Goal: Task Accomplishment & Management: Manage account settings

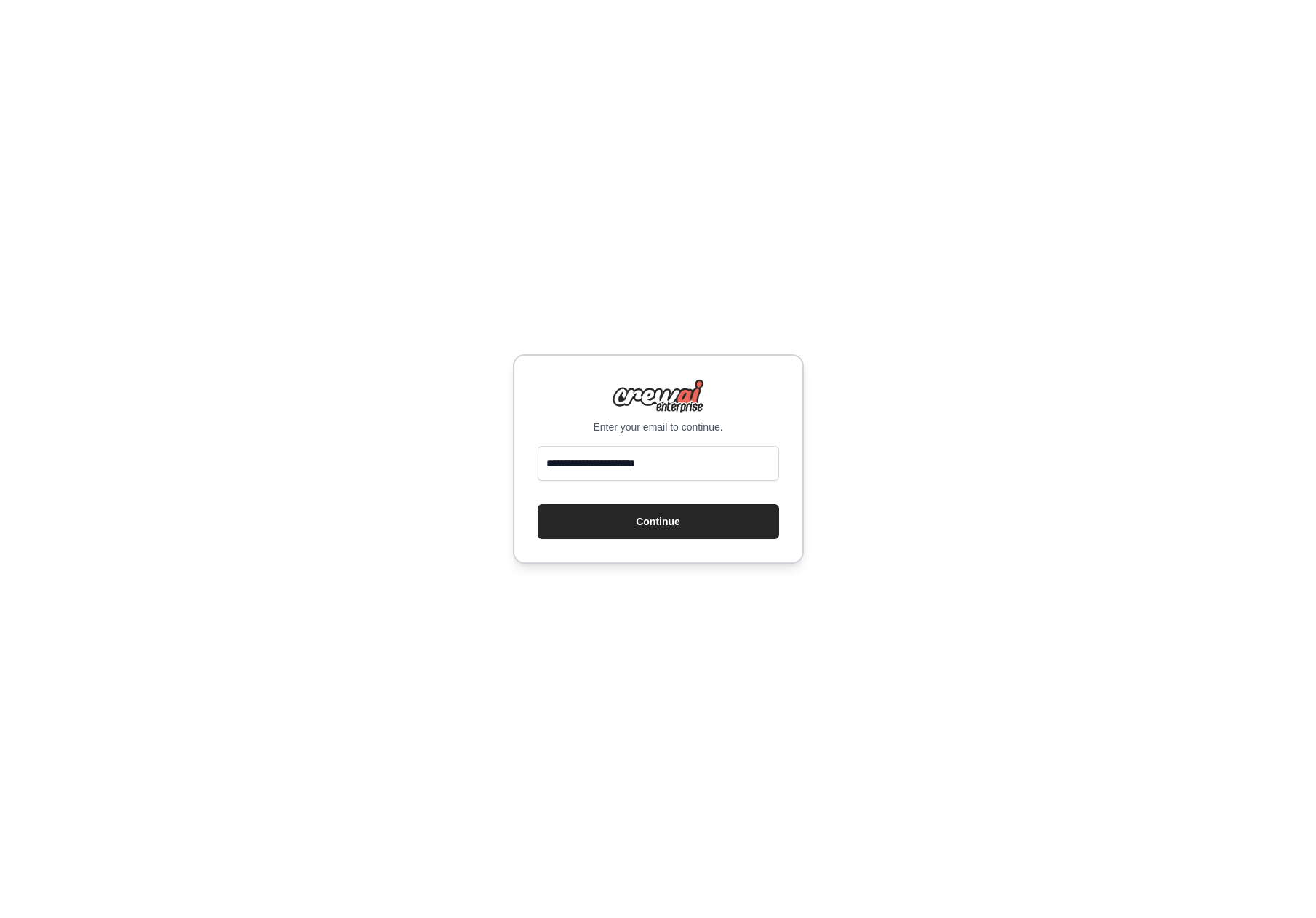
type input "**********"
click at [538, 504] on button "Continue" at bounding box center [658, 521] width 242 height 35
click at [604, 532] on button "Continue" at bounding box center [658, 521] width 242 height 35
click at [695, 524] on button "Continue" at bounding box center [658, 521] width 242 height 35
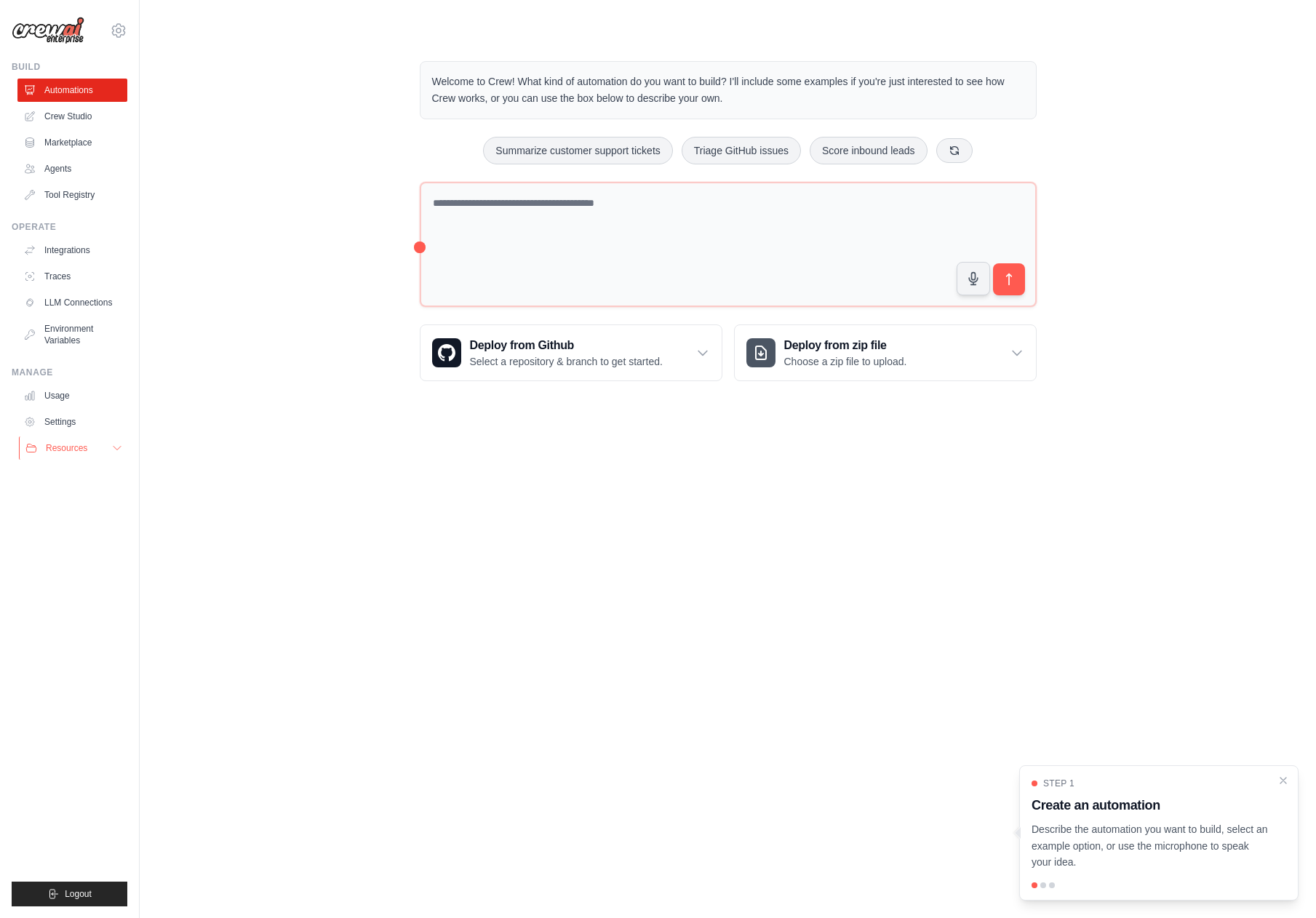
click at [93, 452] on button "Resources" at bounding box center [73, 447] width 110 height 23
click at [74, 415] on link "Settings" at bounding box center [73, 421] width 110 height 23
click at [80, 397] on link "Usage" at bounding box center [73, 395] width 110 height 23
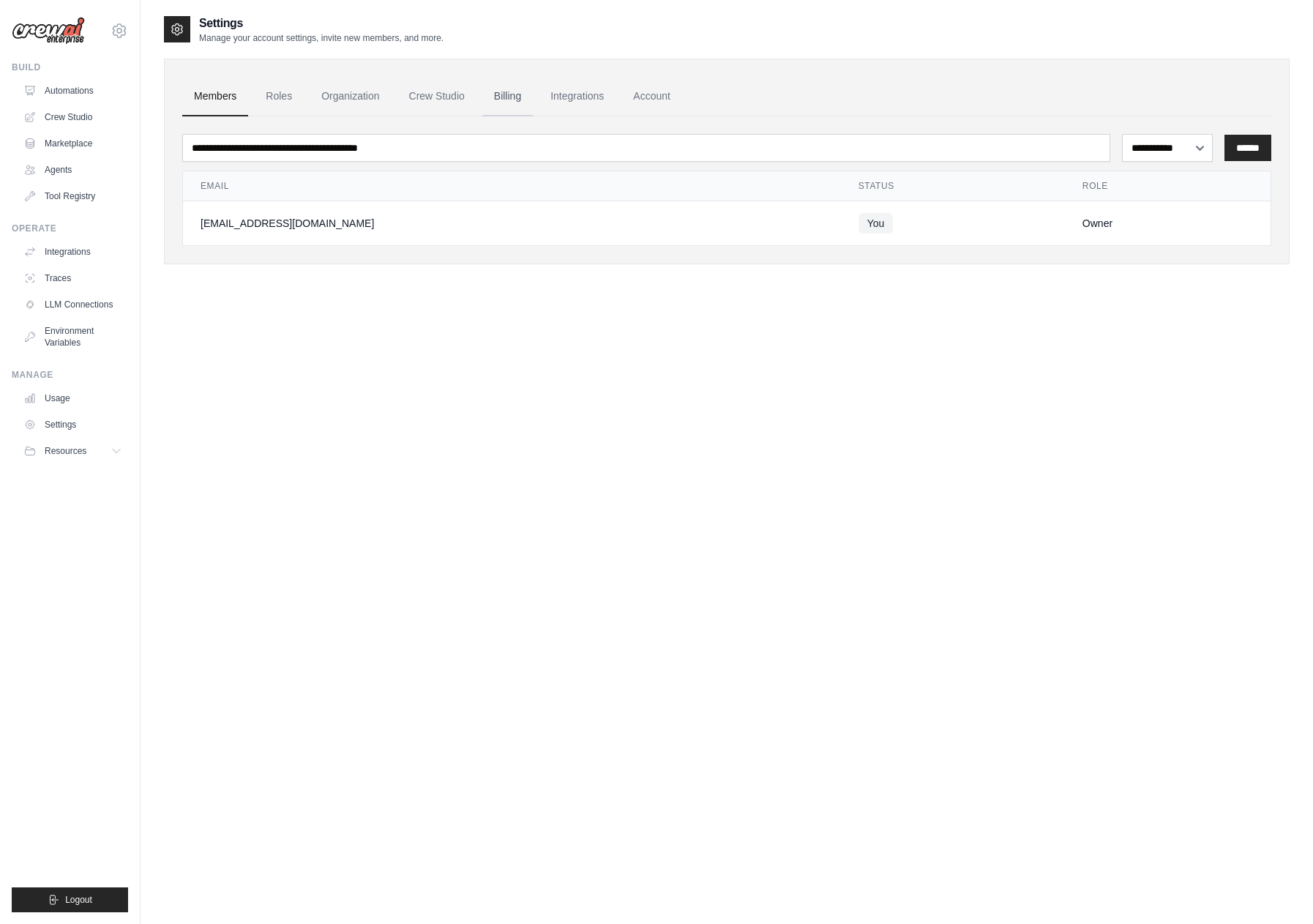
click at [524, 89] on link "Billing" at bounding box center [508, 96] width 51 height 40
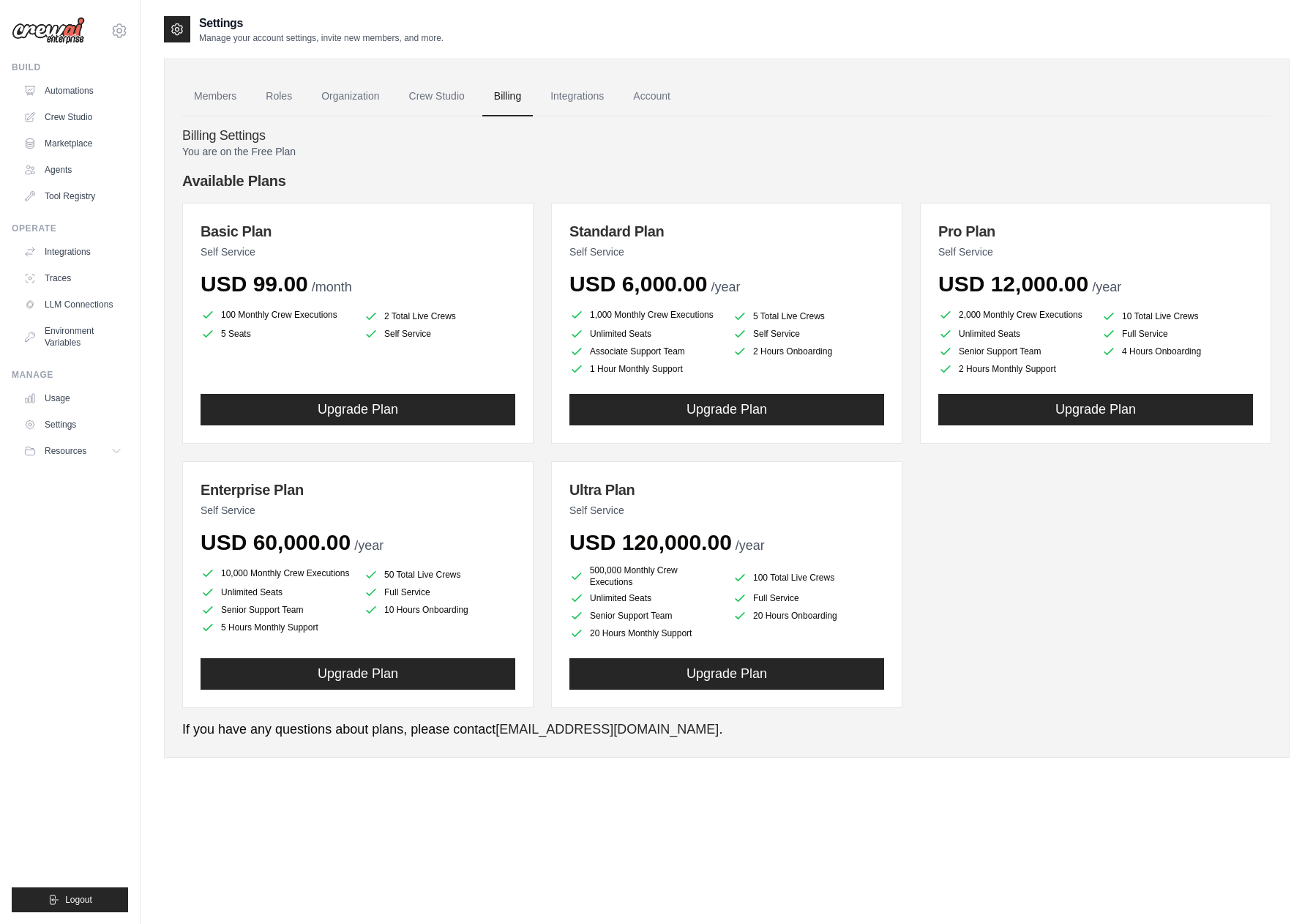
drag, startPoint x: 633, startPoint y: 289, endPoint x: 799, endPoint y: 307, distance: 167.0
click at [799, 307] on div "Standard Plan Self Service USD 6,000.00 /year 1,000 Monthly Crew Executions 5 T…" at bounding box center [726, 323] width 351 height 240
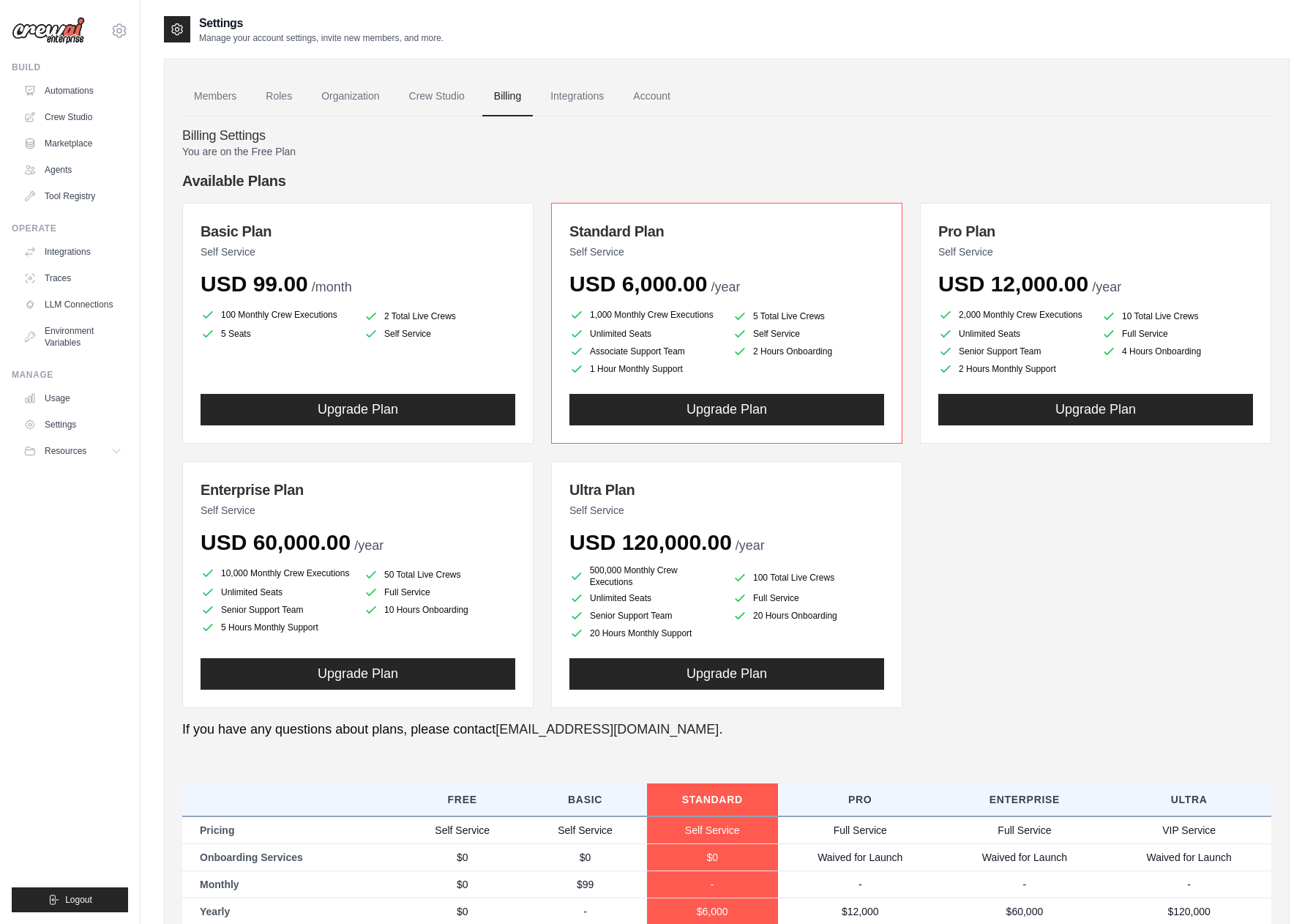
drag, startPoint x: 961, startPoint y: 238, endPoint x: 1108, endPoint y: 265, distance: 149.5
click at [1092, 260] on div "Pro Plan Self Service USD 12,000.00 /year" at bounding box center [1096, 258] width 314 height 76
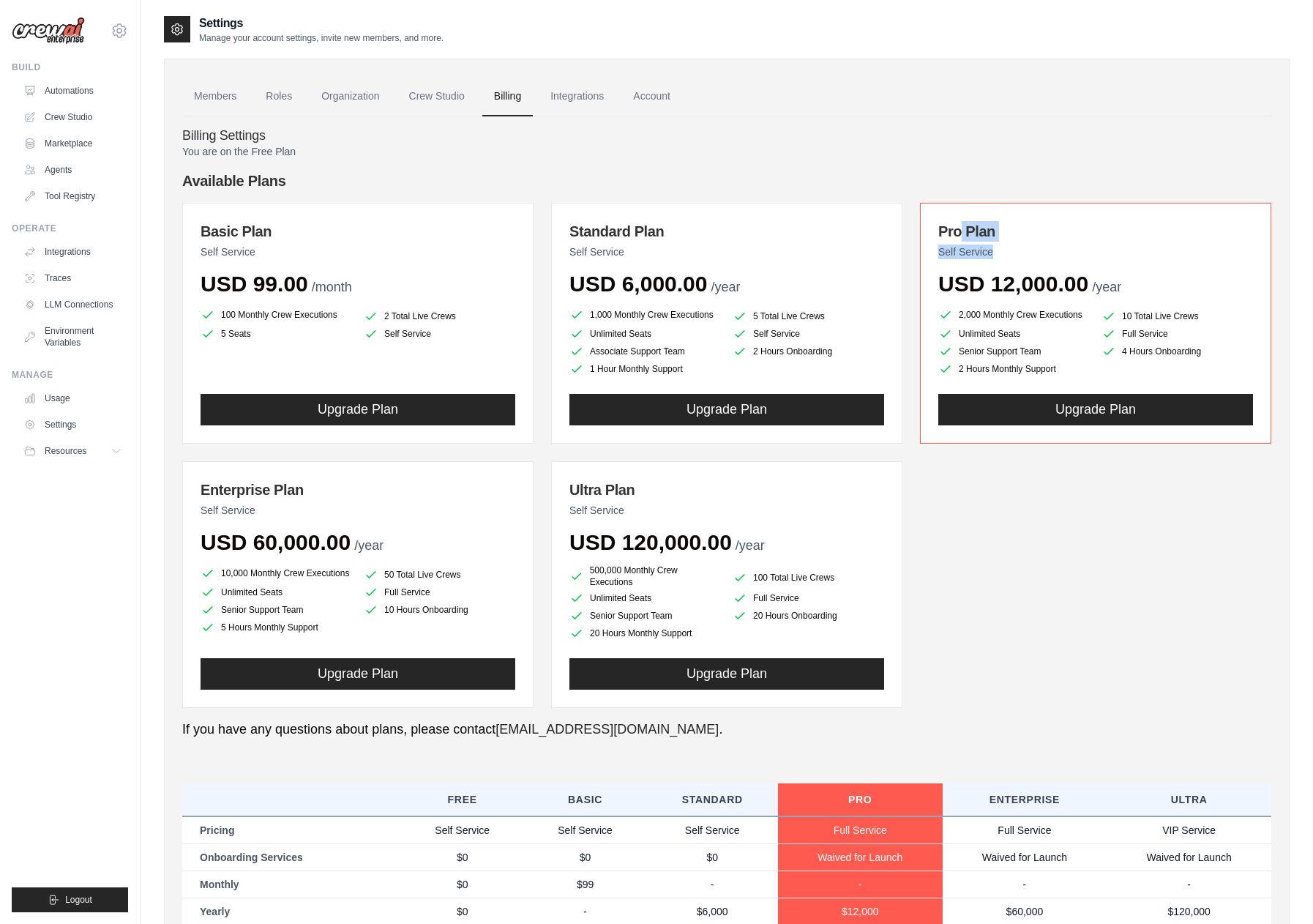
drag, startPoint x: 228, startPoint y: 640, endPoint x: 325, endPoint y: 640, distance: 97.0
click at [325, 635] on li "5 Hours Monthly Support" at bounding box center [277, 627] width 151 height 15
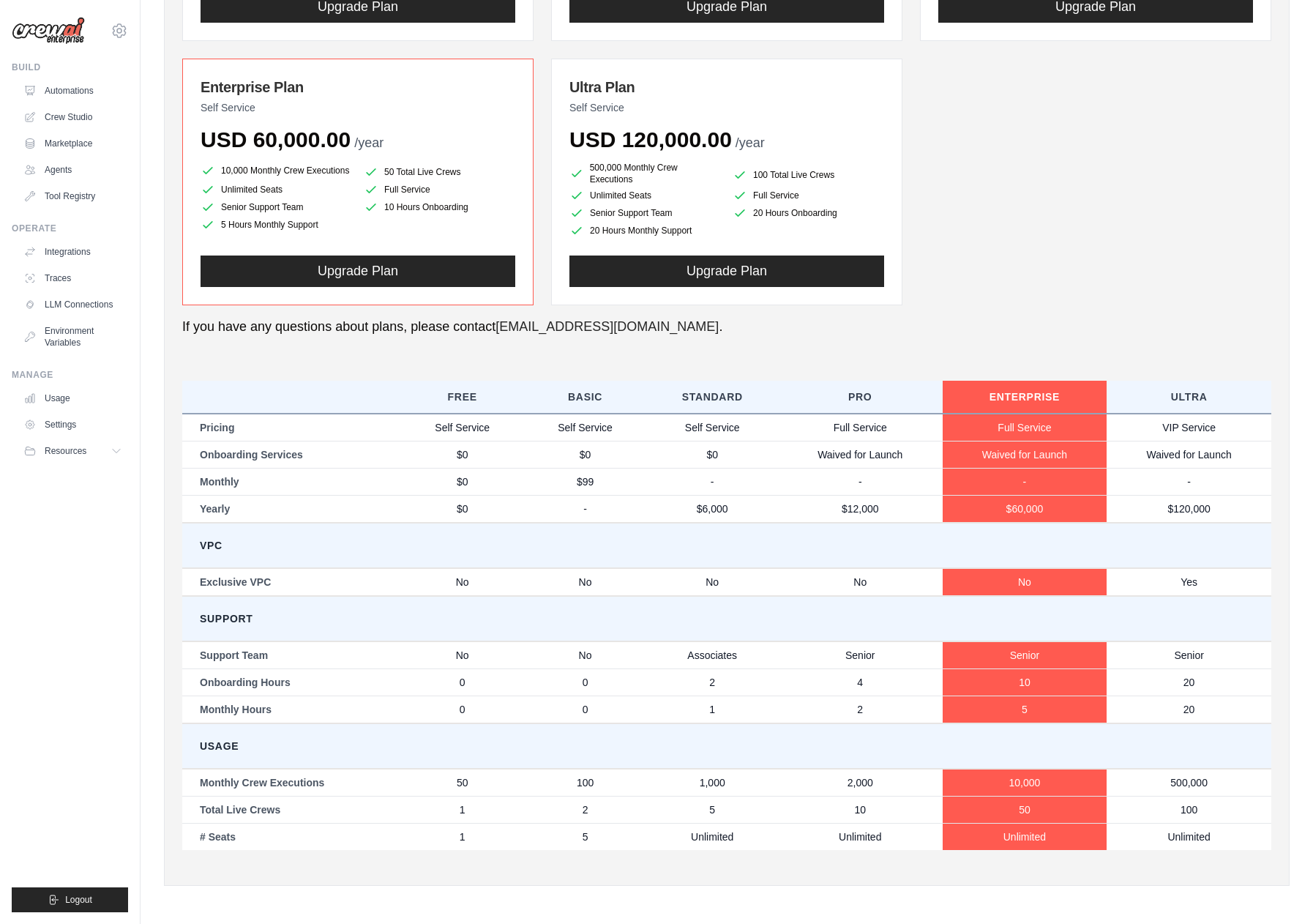
scroll to position [408, 0]
drag, startPoint x: 456, startPoint y: 780, endPoint x: 501, endPoint y: 785, distance: 45.3
click at [498, 785] on td "50" at bounding box center [462, 782] width 123 height 27
drag, startPoint x: 454, startPoint y: 781, endPoint x: 488, endPoint y: 790, distance: 35.2
click at [476, 787] on td "50" at bounding box center [462, 782] width 123 height 27
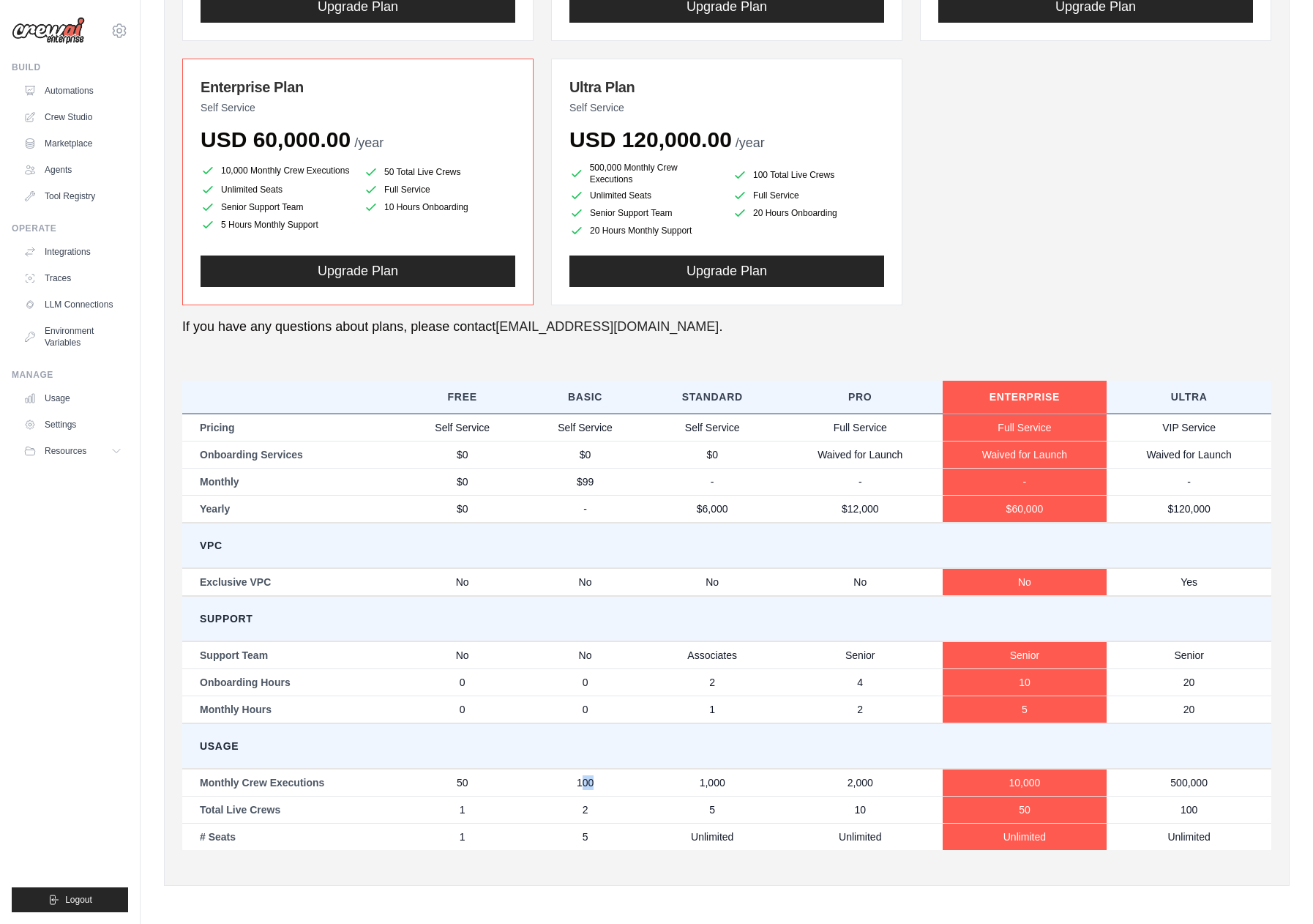
click at [618, 784] on td "100" at bounding box center [585, 782] width 123 height 27
click at [509, 820] on td "1" at bounding box center [462, 809] width 123 height 27
drag, startPoint x: 562, startPoint y: 812, endPoint x: 577, endPoint y: 812, distance: 15.0
click at [574, 812] on td "2" at bounding box center [585, 809] width 123 height 27
click at [591, 808] on td "2" at bounding box center [585, 809] width 123 height 27
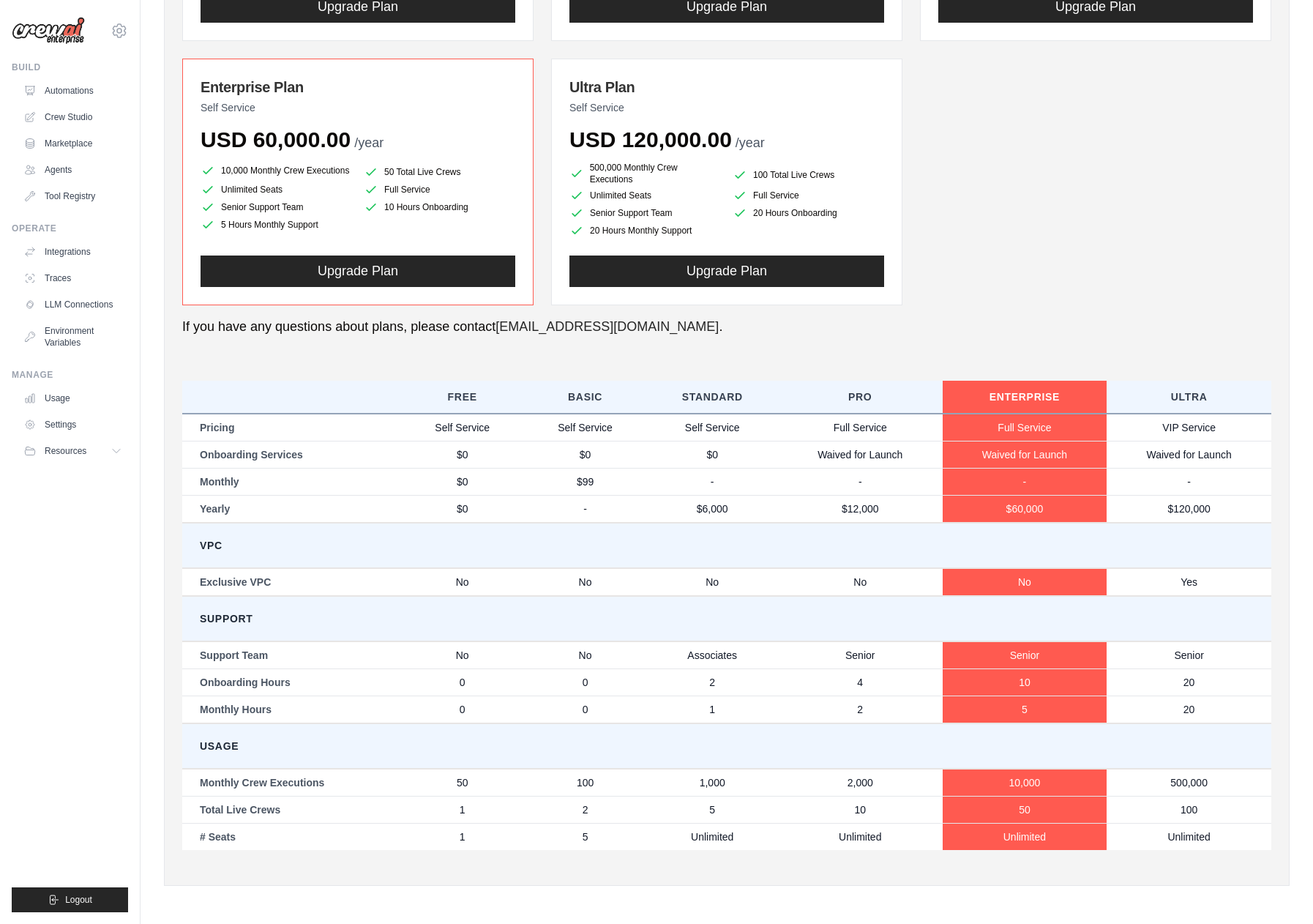
click at [728, 816] on td "5" at bounding box center [712, 809] width 131 height 27
drag, startPoint x: 702, startPoint y: 812, endPoint x: 712, endPoint y: 812, distance: 10.0
click at [711, 812] on td "5" at bounding box center [712, 809] width 131 height 27
drag, startPoint x: 853, startPoint y: 809, endPoint x: 875, endPoint y: 811, distance: 22.1
click at [873, 811] on td "10" at bounding box center [860, 809] width 165 height 27
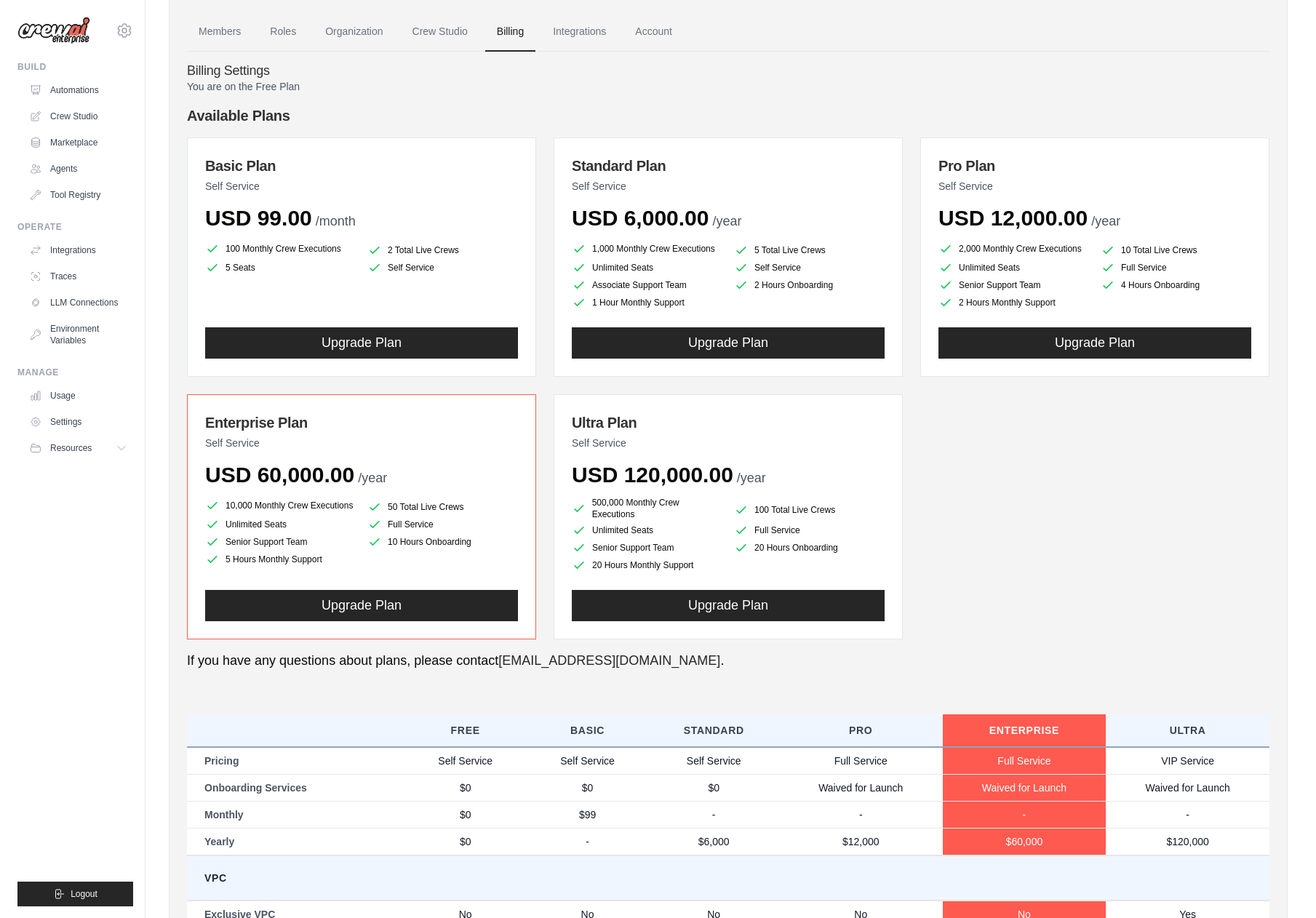
scroll to position [0, 0]
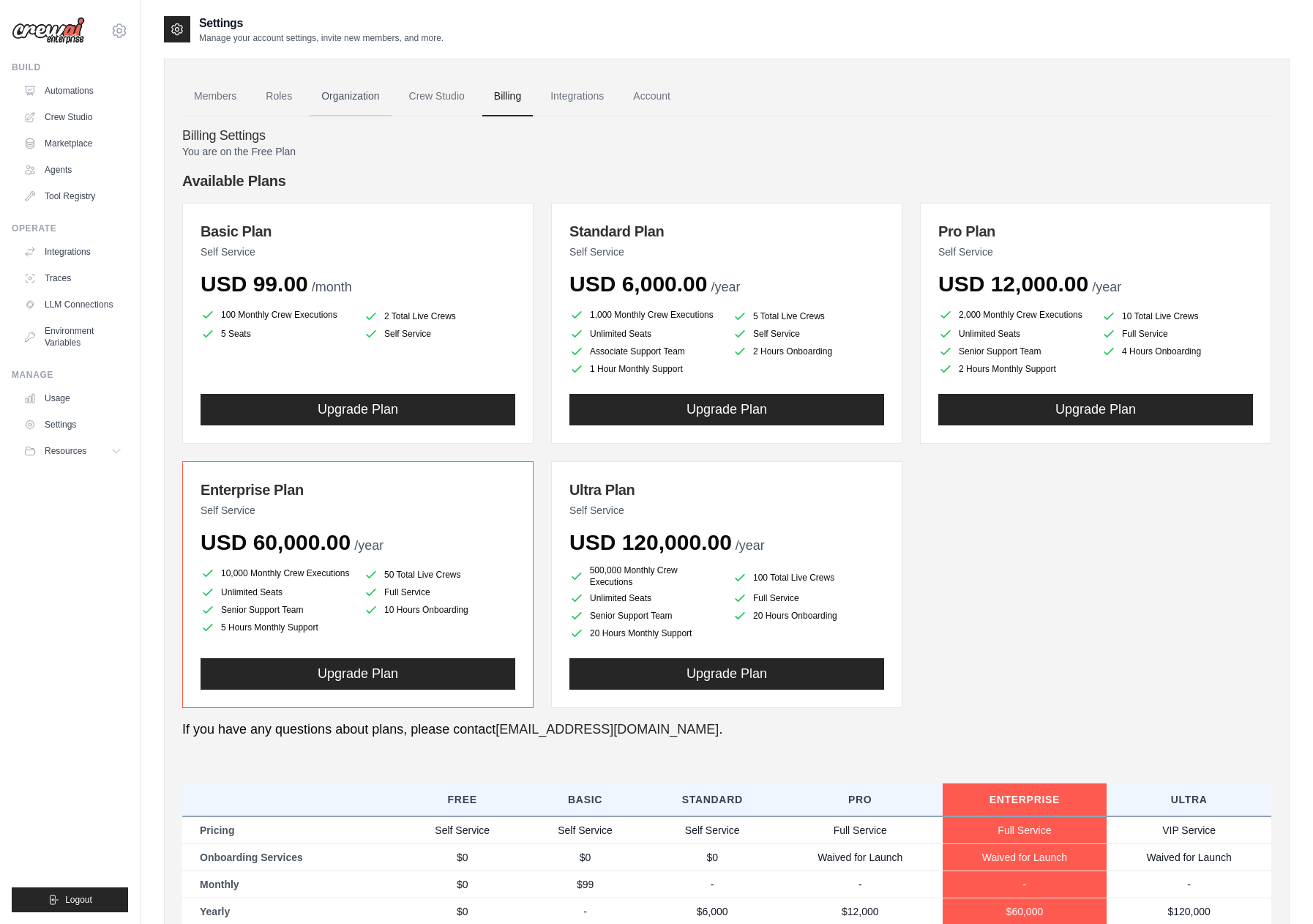
click at [346, 107] on link "Organization" at bounding box center [350, 96] width 82 height 40
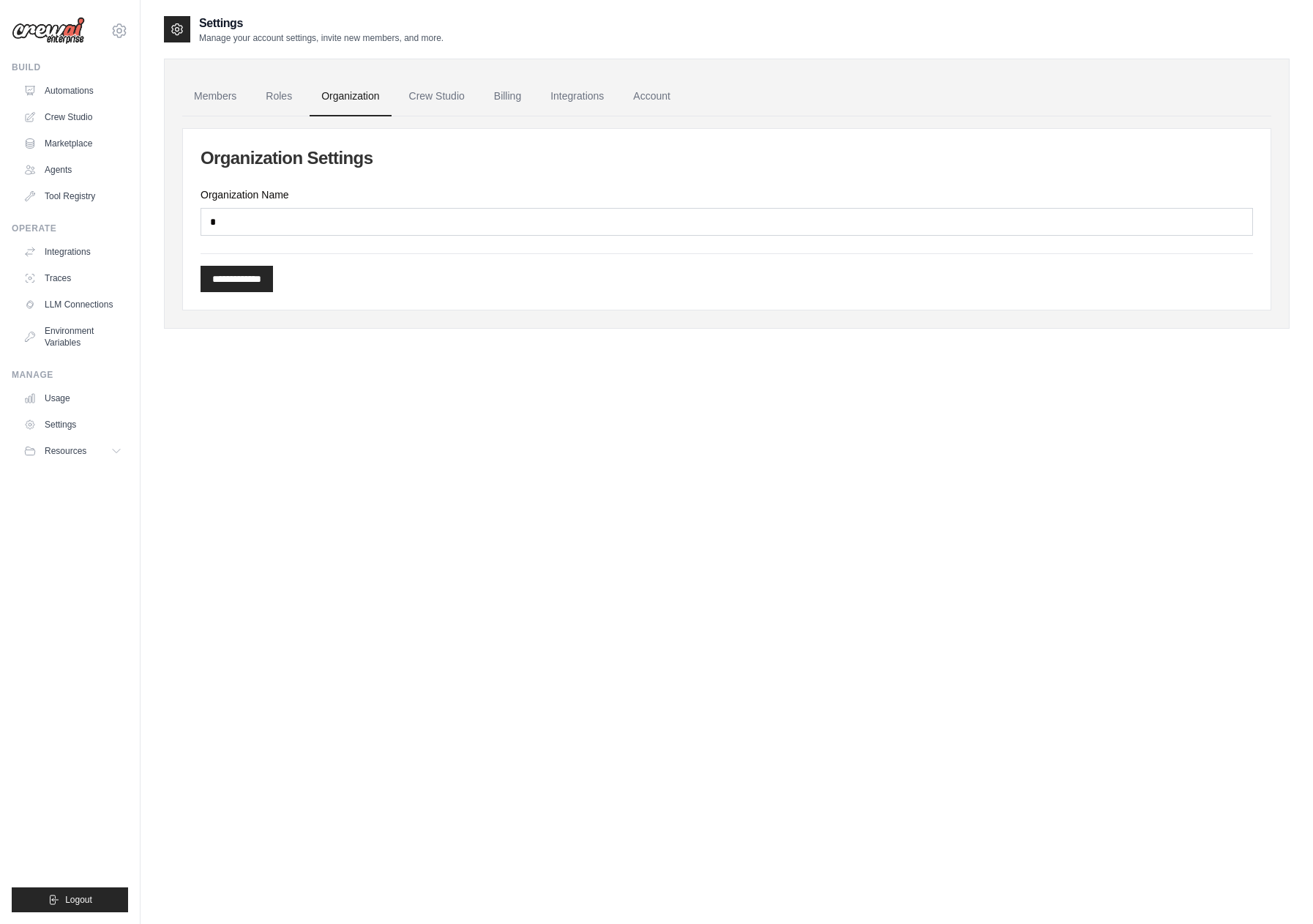
click at [289, 106] on link "Roles" at bounding box center [279, 96] width 50 height 40
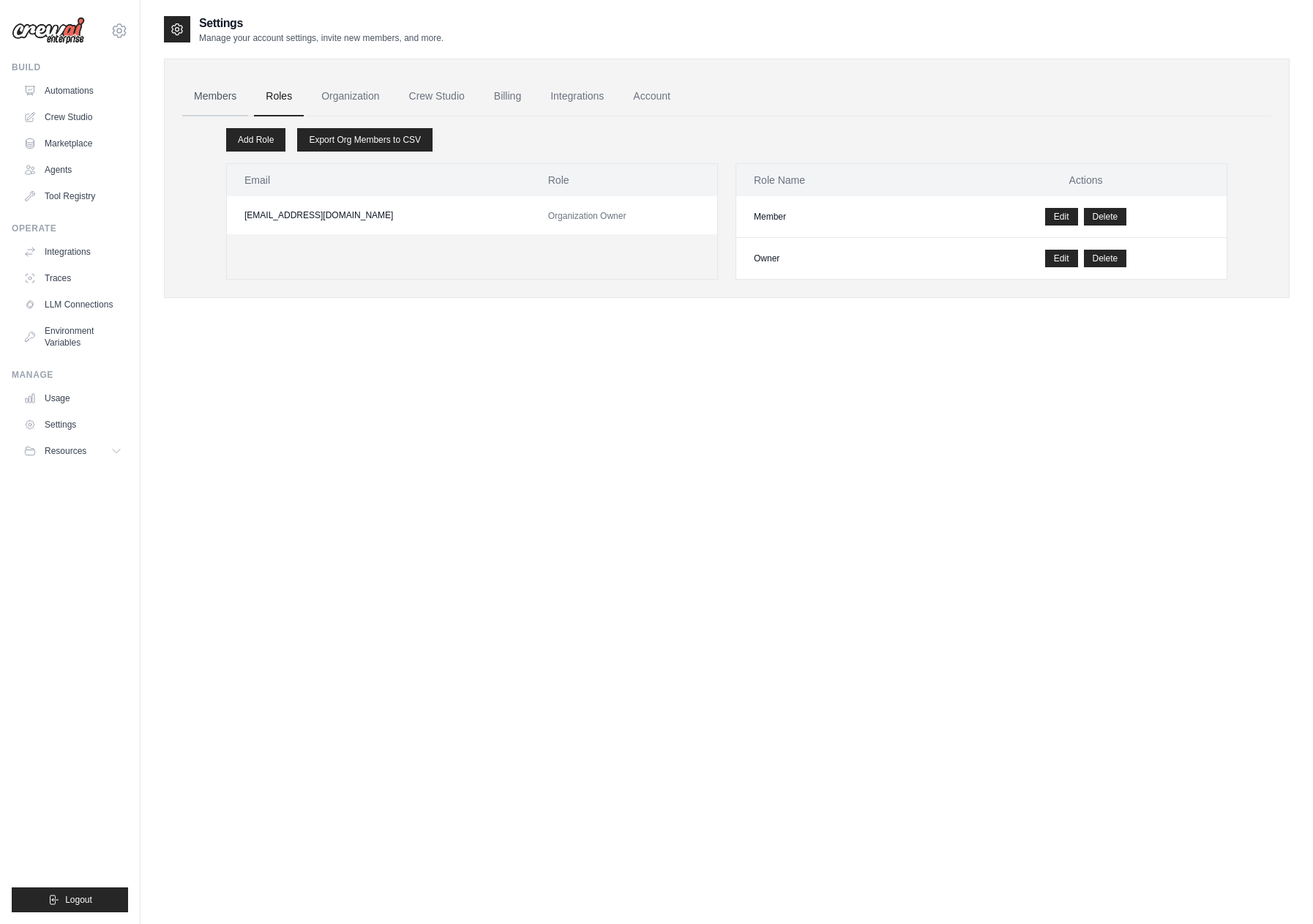
click at [226, 101] on link "Members" at bounding box center [215, 96] width 66 height 40
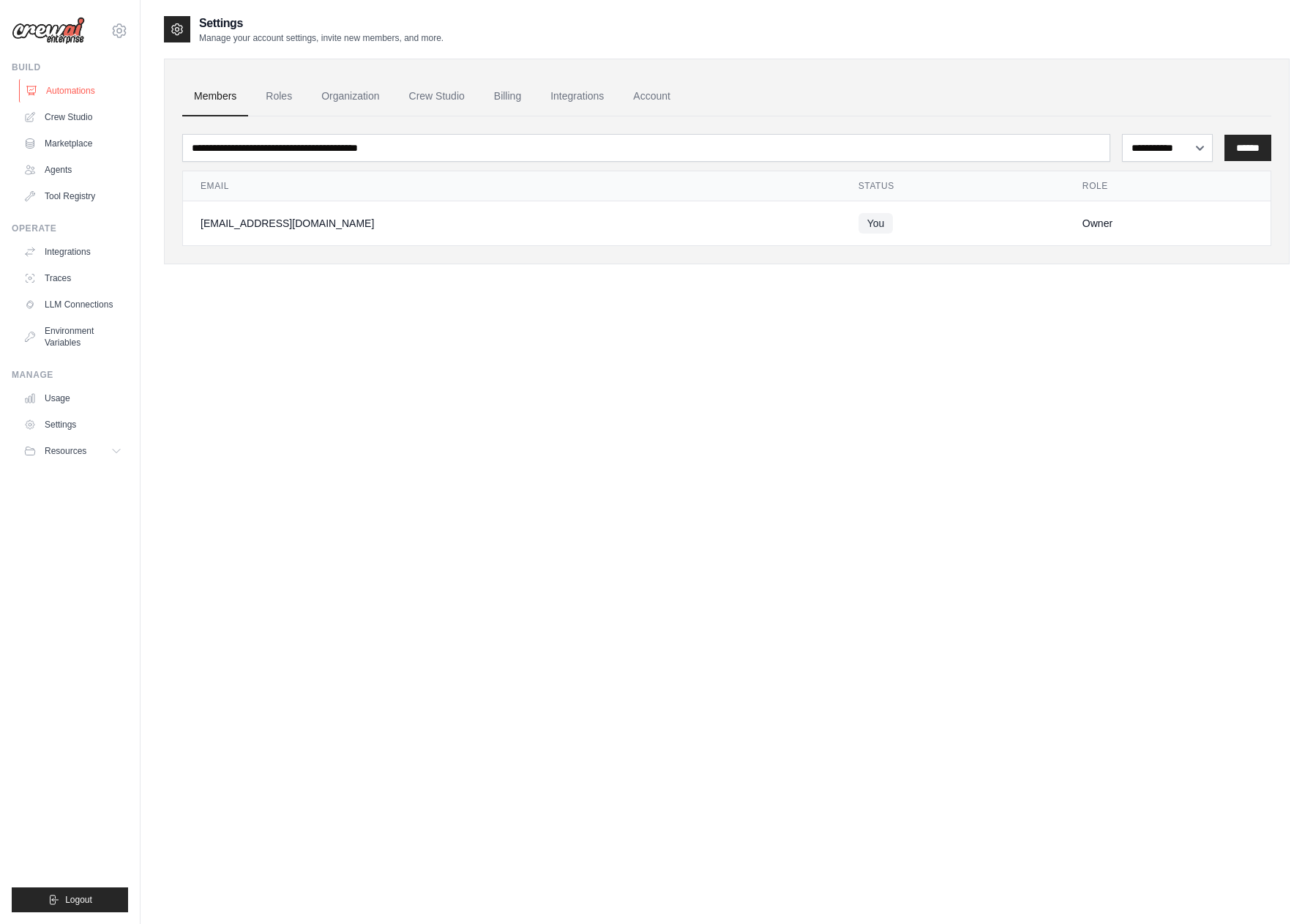
click at [67, 93] on link "Automations" at bounding box center [74, 90] width 111 height 23
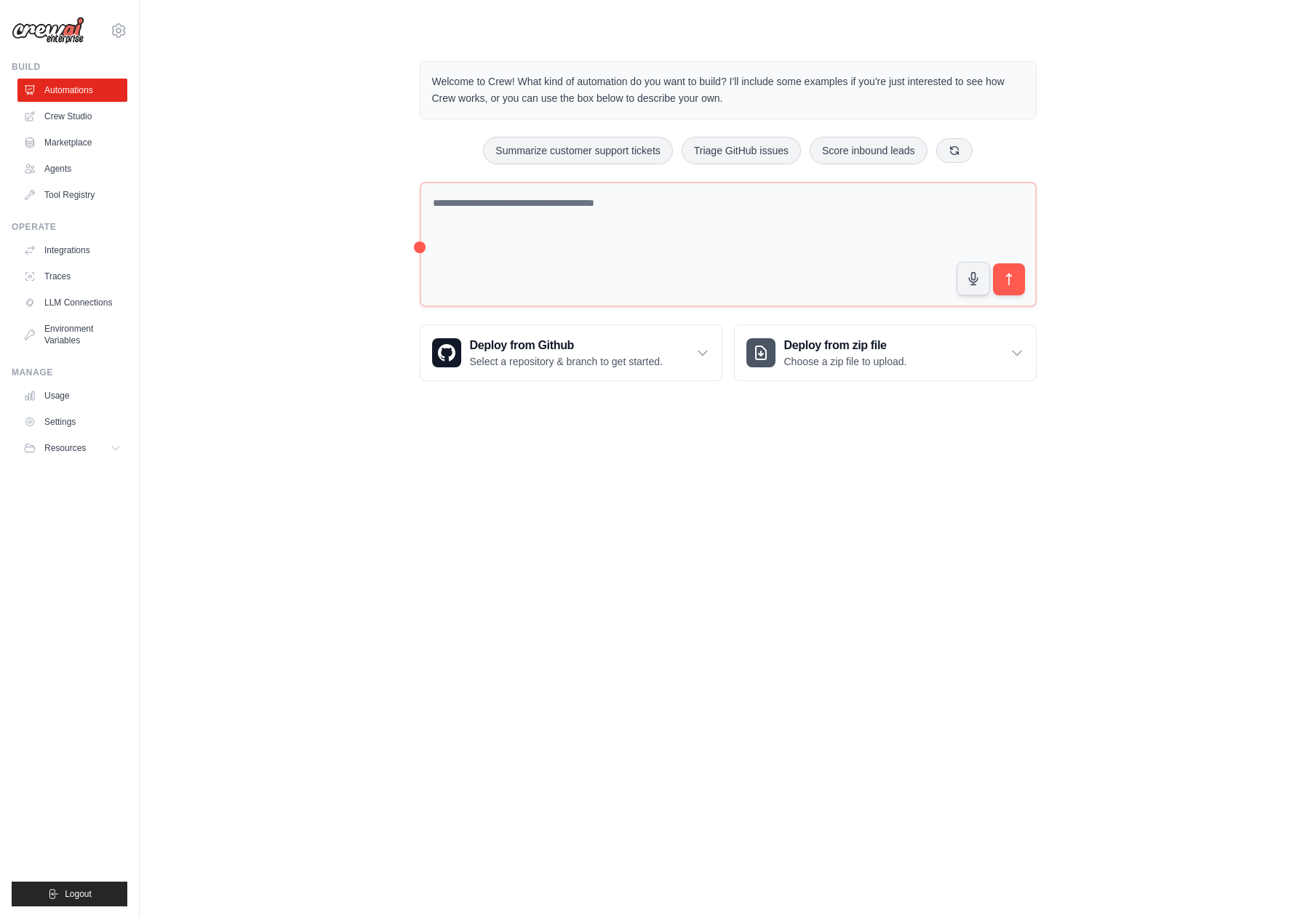
click at [416, 246] on div "Welcome to Crew! What kind of automation do you want to build? I'll include som…" at bounding box center [728, 221] width 652 height 367
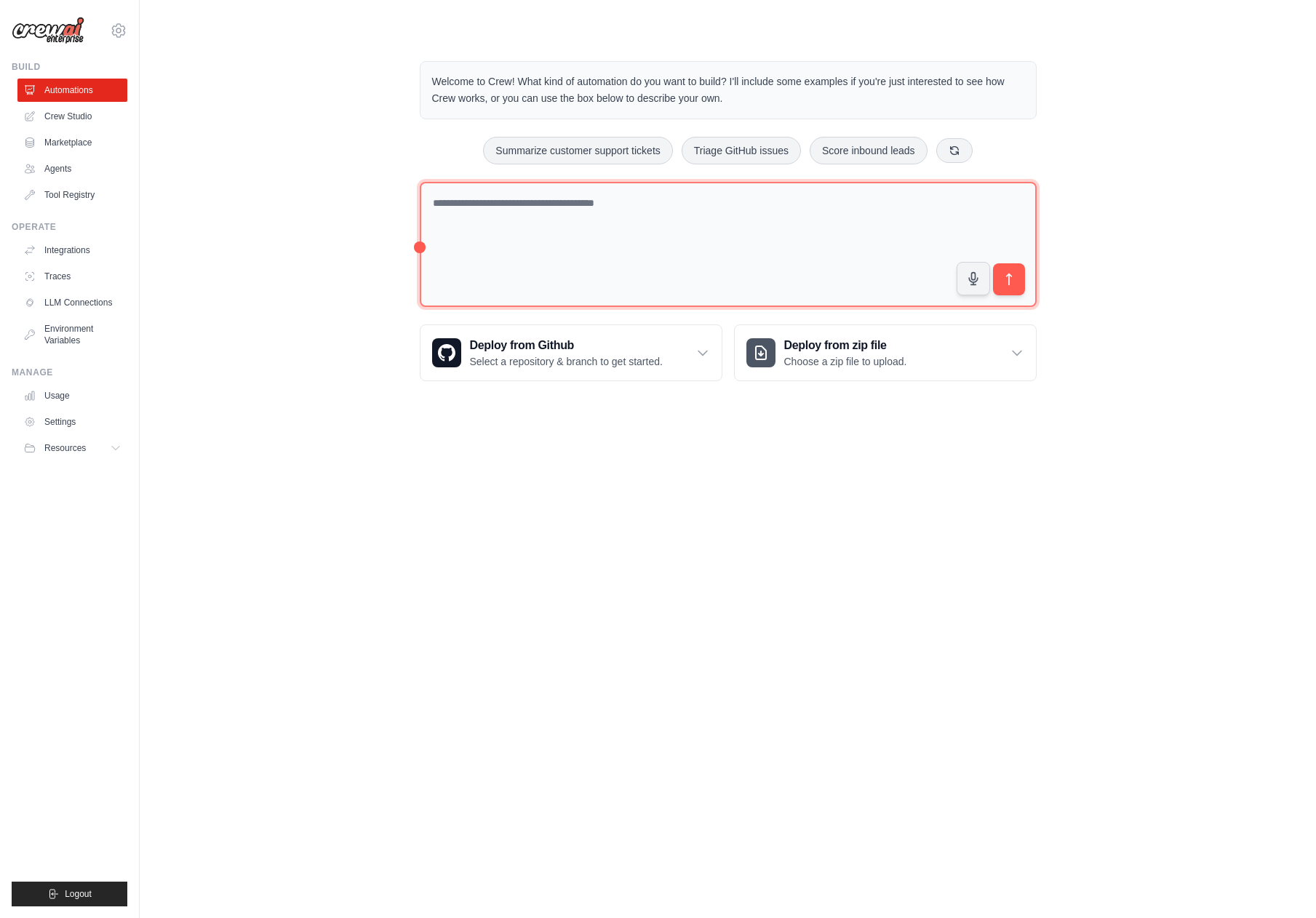
click at [445, 225] on textarea at bounding box center [728, 244] width 617 height 125
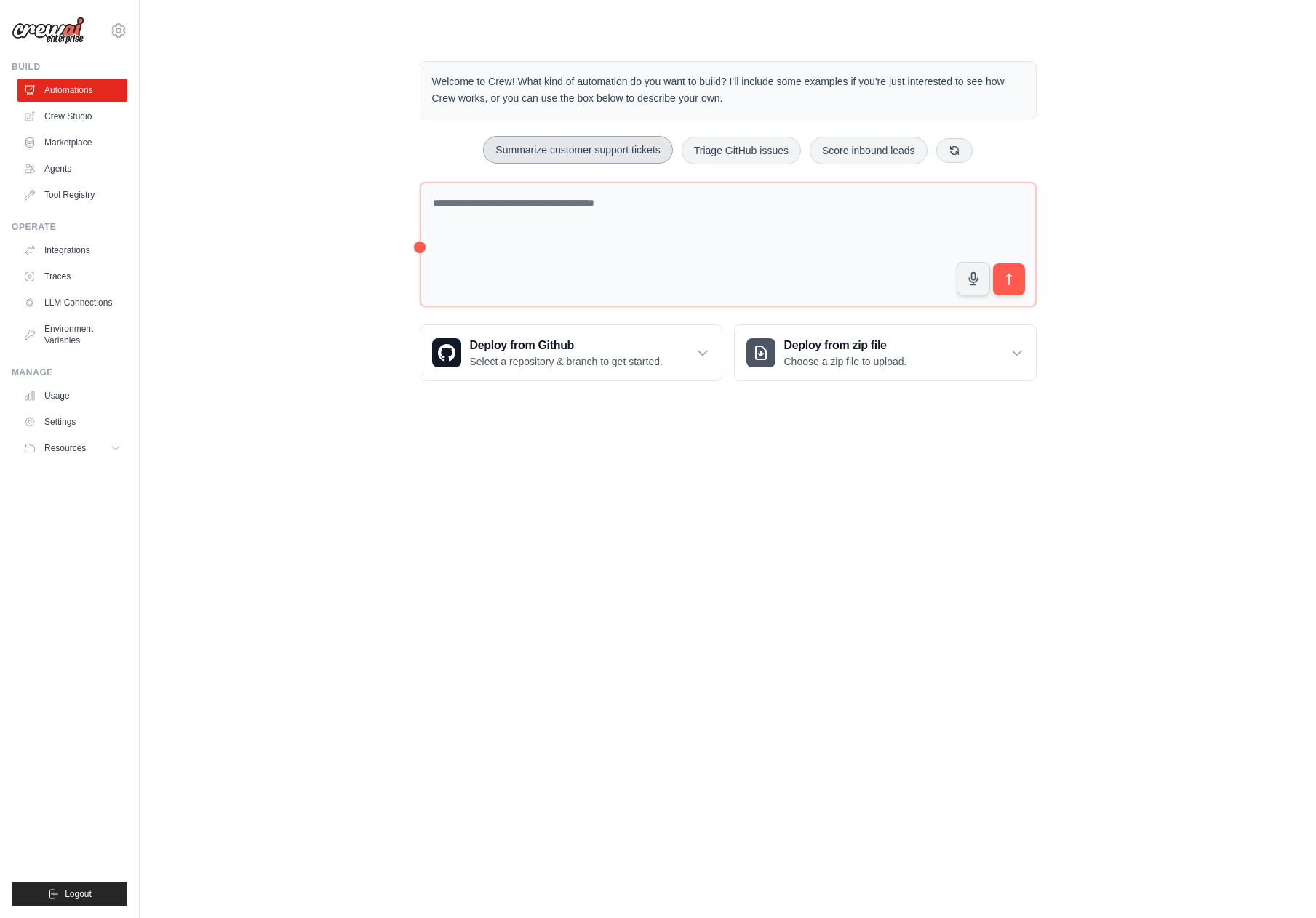
click at [604, 154] on button "Summarize customer support tickets" at bounding box center [578, 149] width 189 height 27
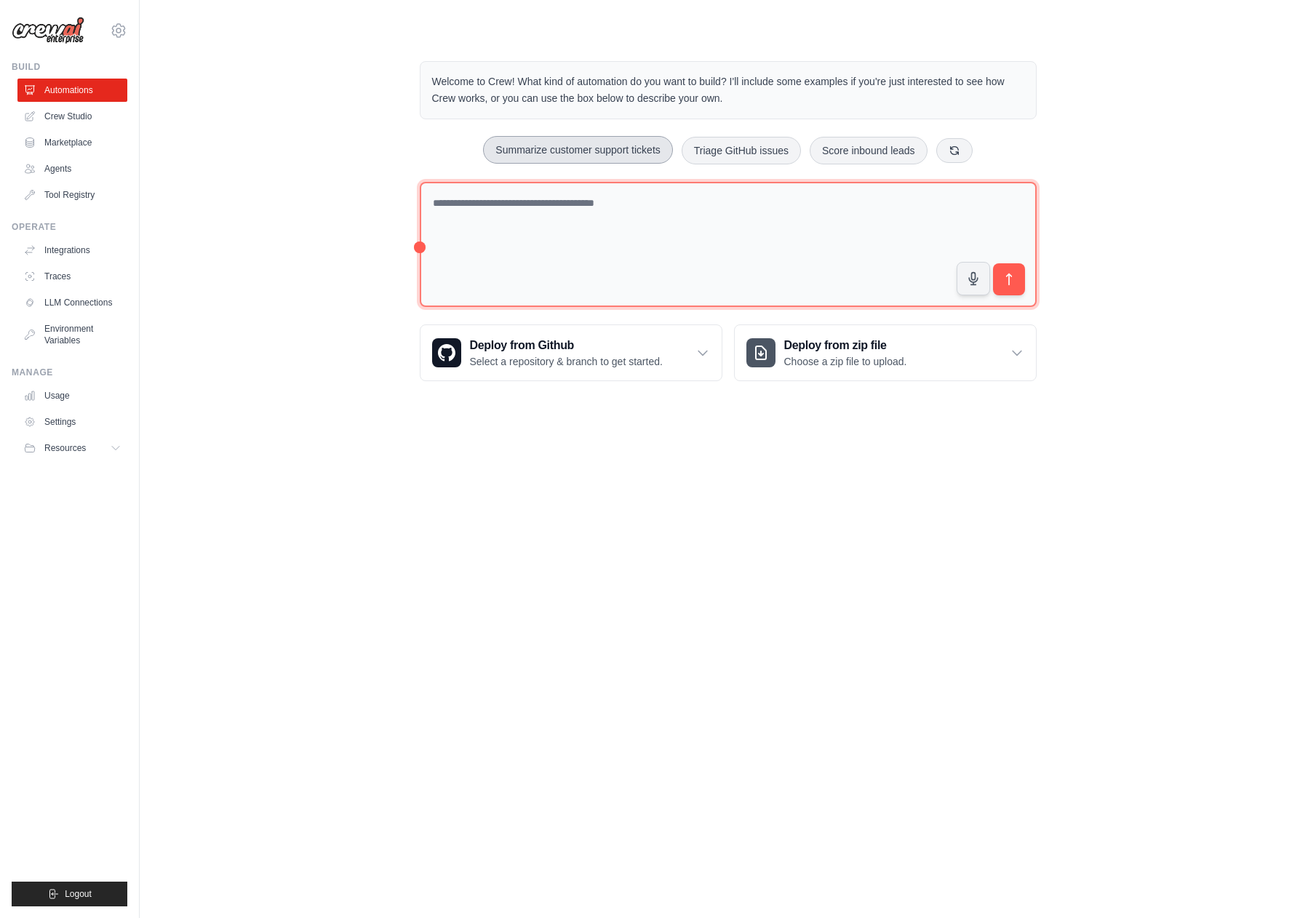
type textarea "**********"
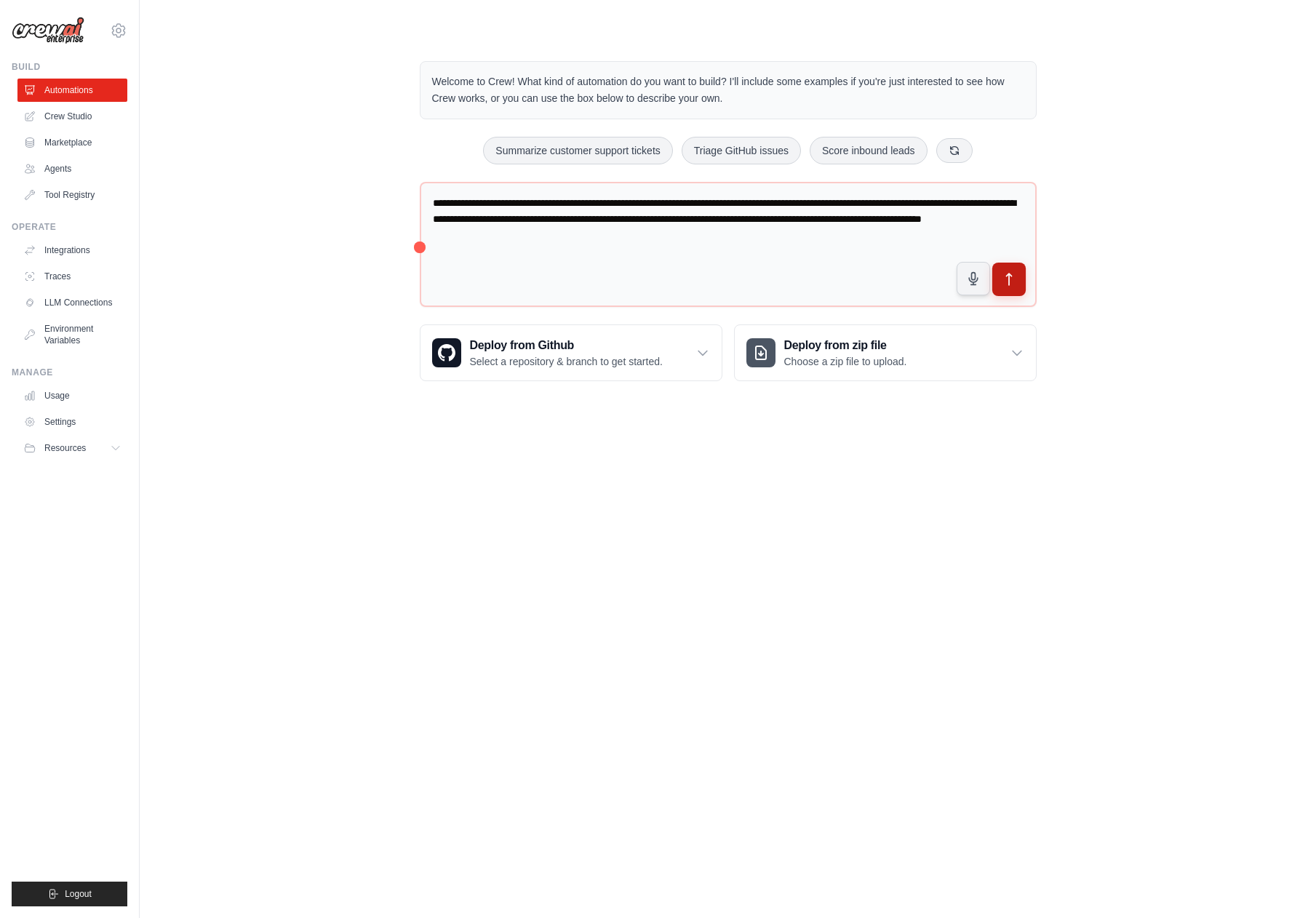
click at [1023, 273] on button "submit" at bounding box center [1008, 279] width 33 height 33
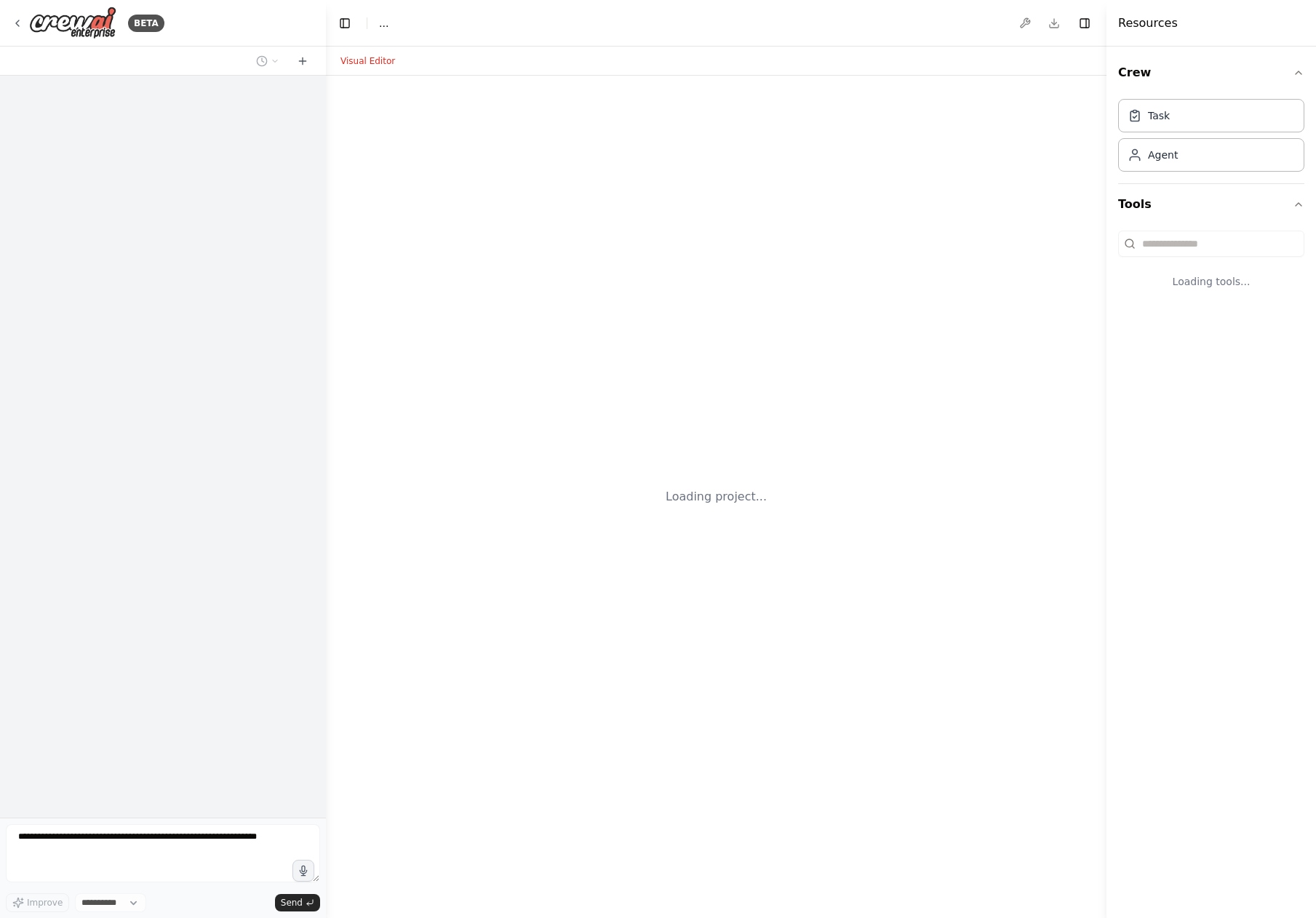
select select "****"
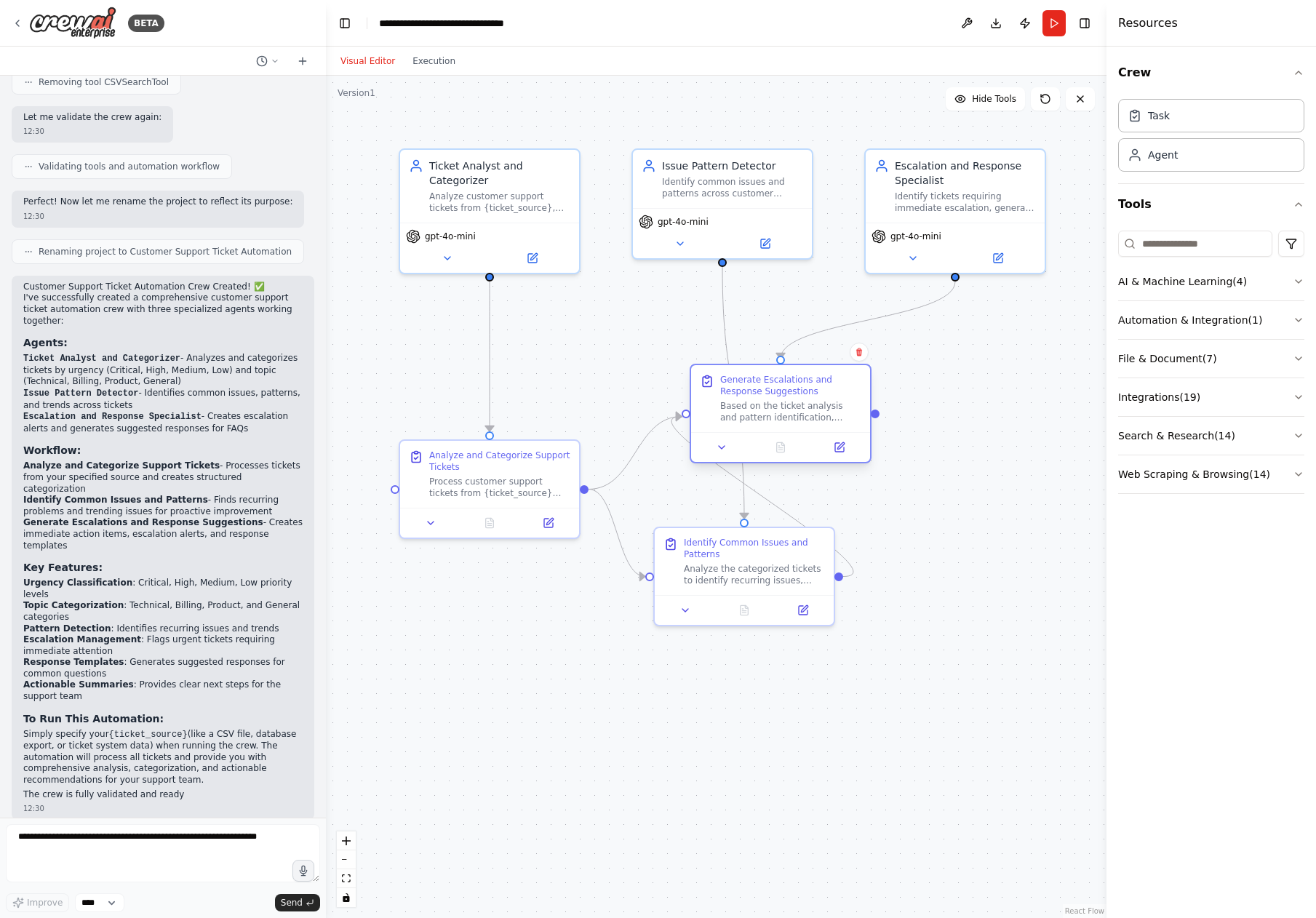
scroll to position [1231, 0]
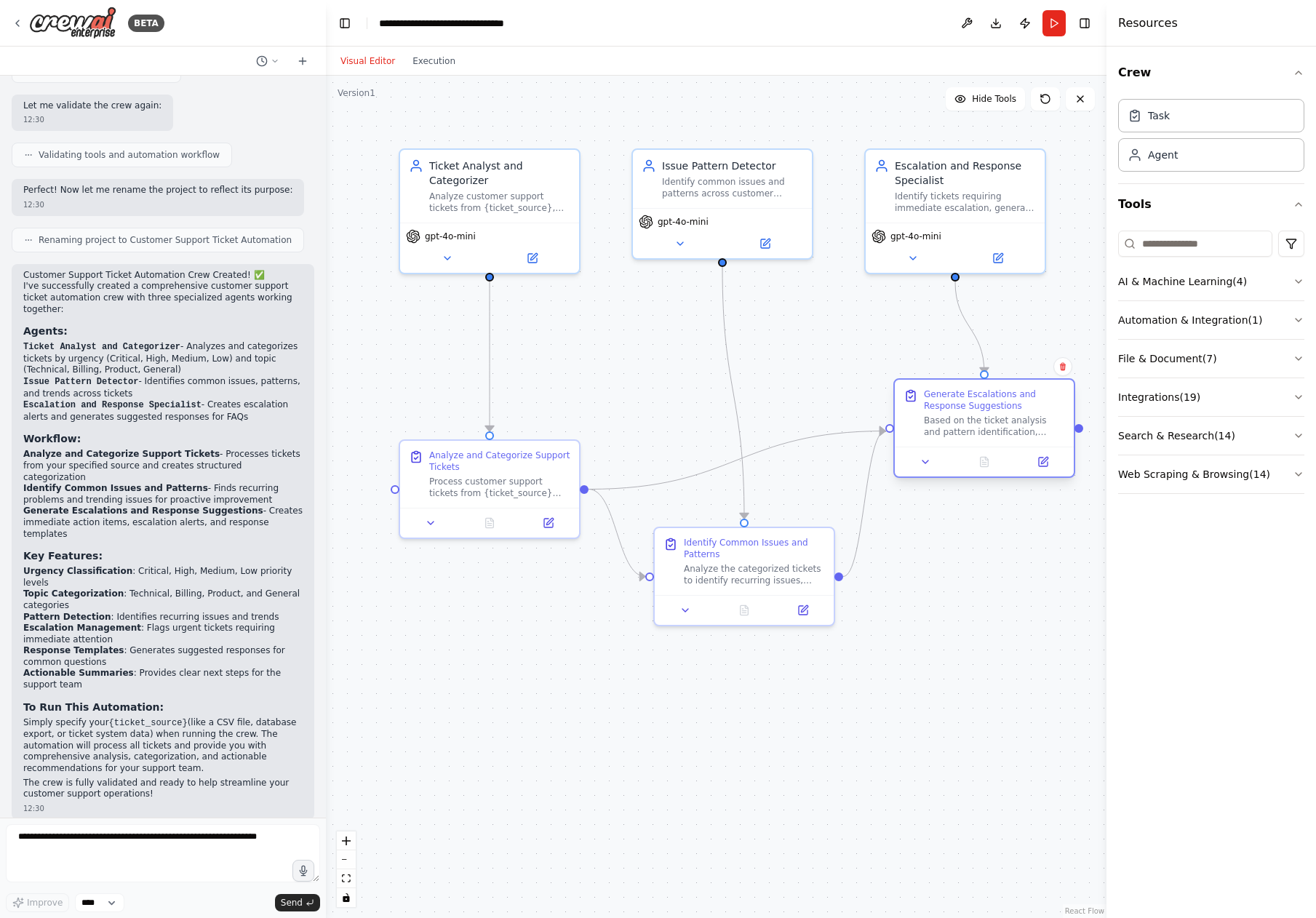
drag, startPoint x: 957, startPoint y: 442, endPoint x: 943, endPoint y: 378, distance: 65.5
click at [943, 378] on div "Generate Escalations and Response Suggestions Based on the ticket analysis and …" at bounding box center [984, 427] width 182 height 100
click at [1202, 444] on button "Search & Research ( 14 )" at bounding box center [1211, 435] width 186 height 38
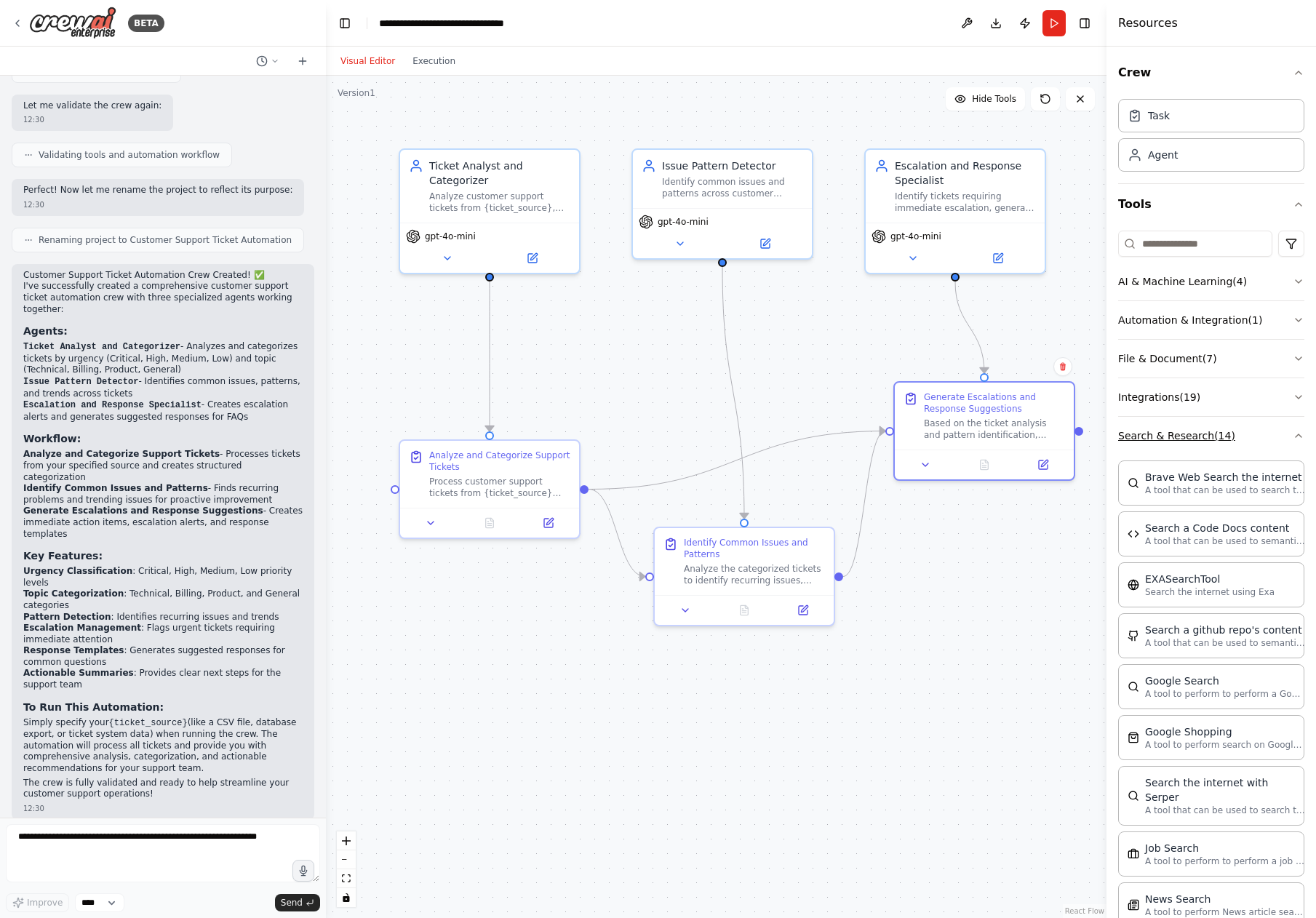
click at [1203, 440] on button "Search & Research ( 14 )" at bounding box center [1211, 435] width 186 height 38
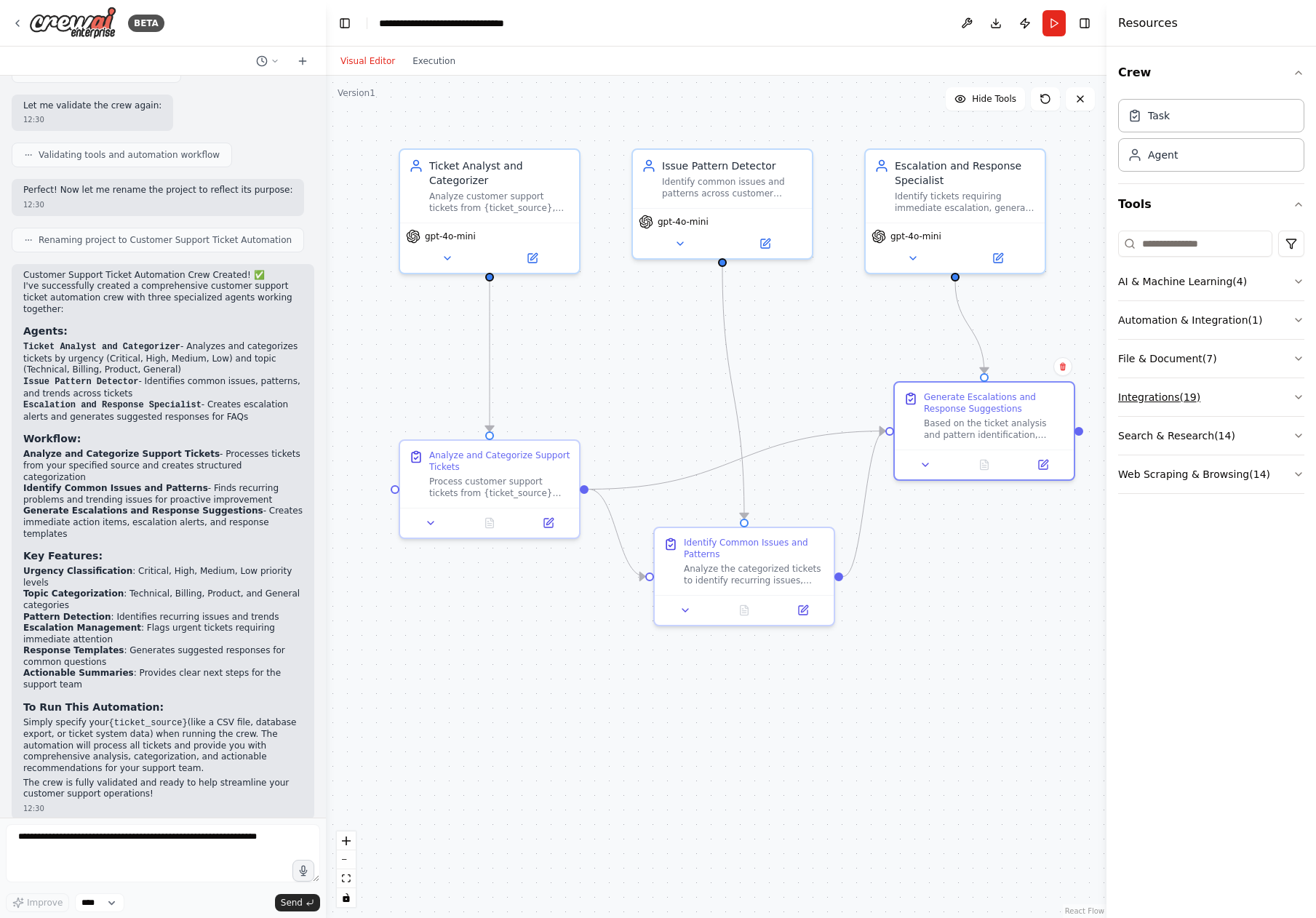
click at [1173, 396] on button "Integrations ( 19 )" at bounding box center [1211, 397] width 186 height 38
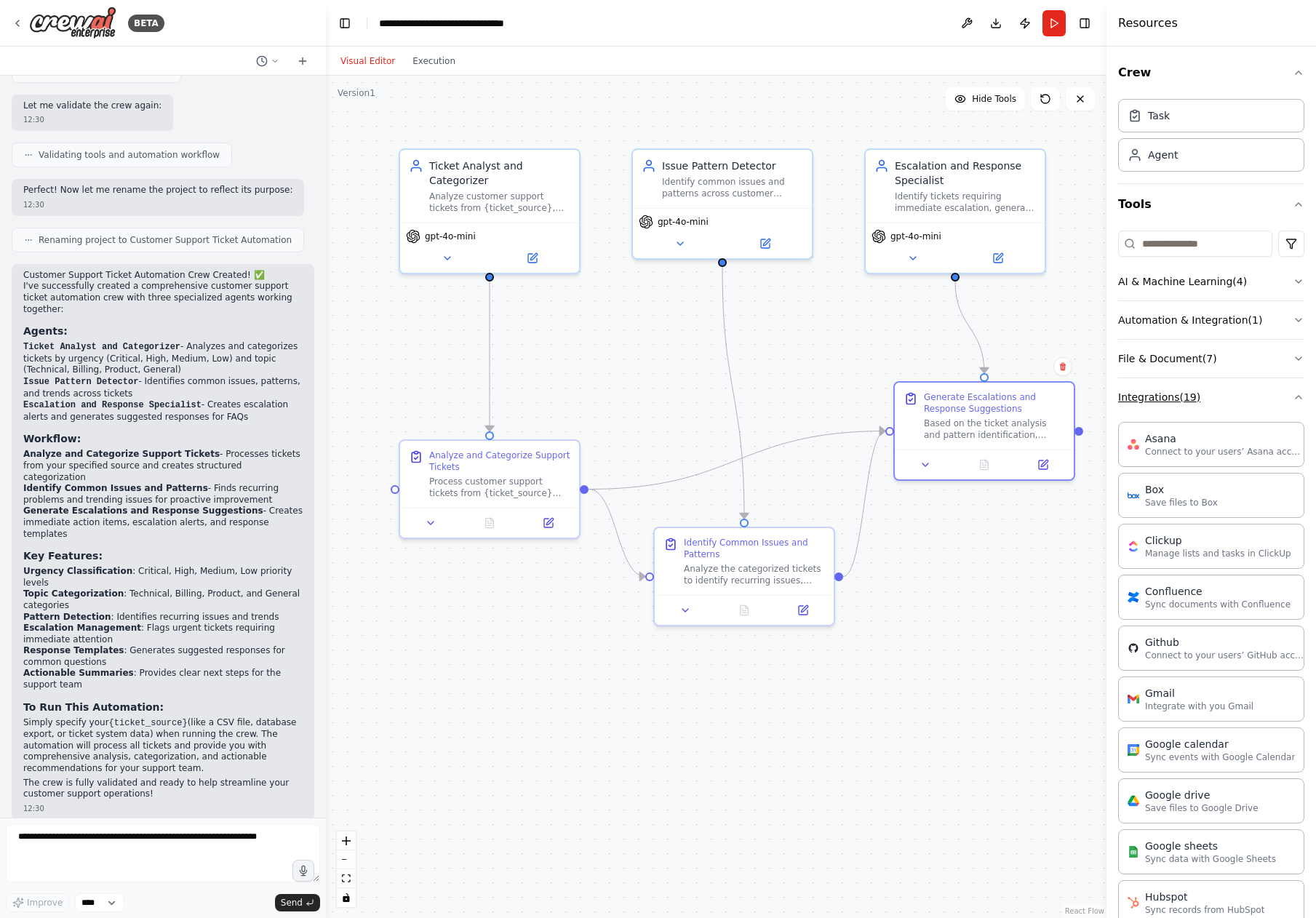
click at [1172, 398] on button "Integrations ( 19 )" at bounding box center [1211, 397] width 186 height 38
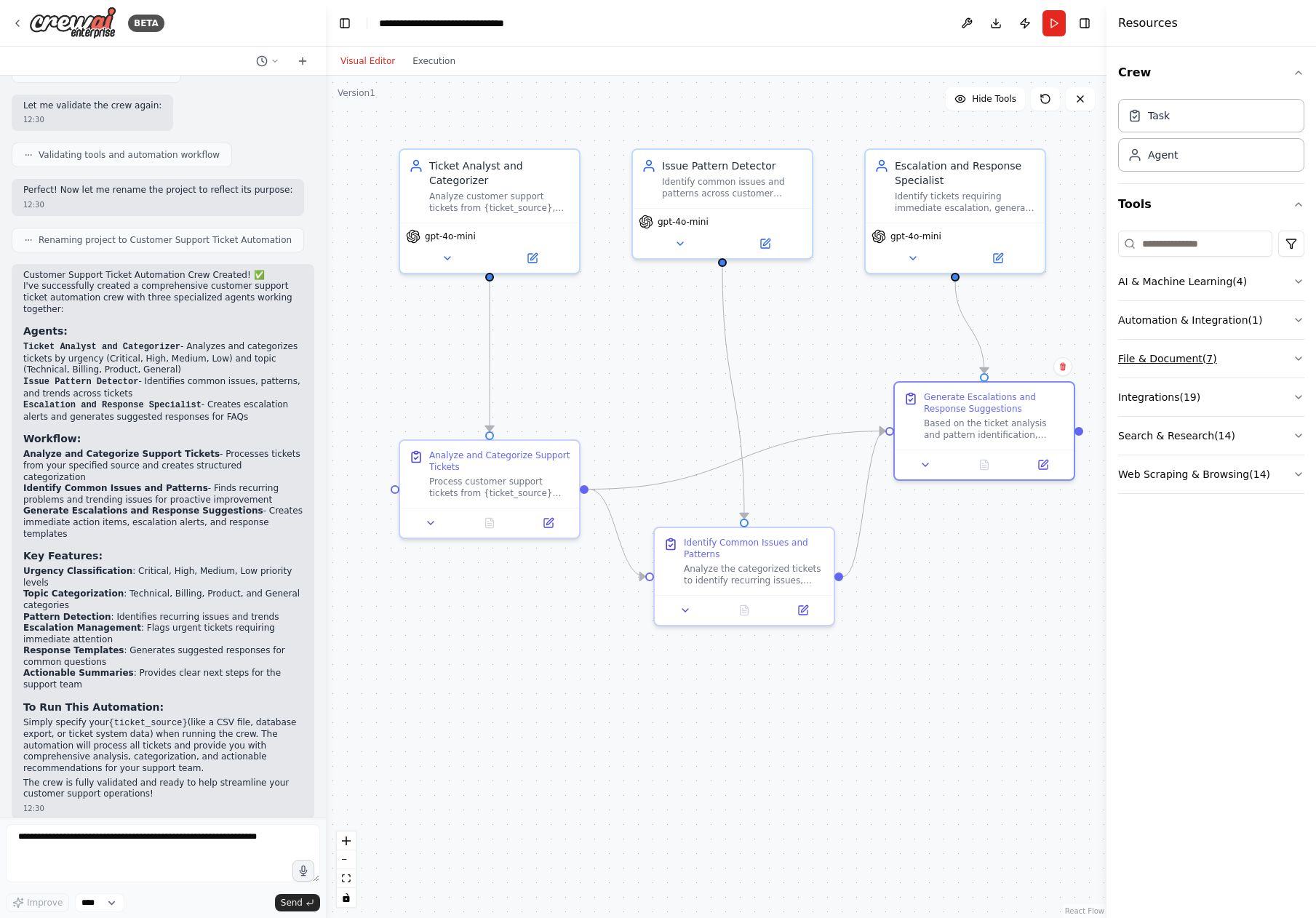
click at [1161, 362] on button "File & Document ( 7 )" at bounding box center [1211, 358] width 186 height 38
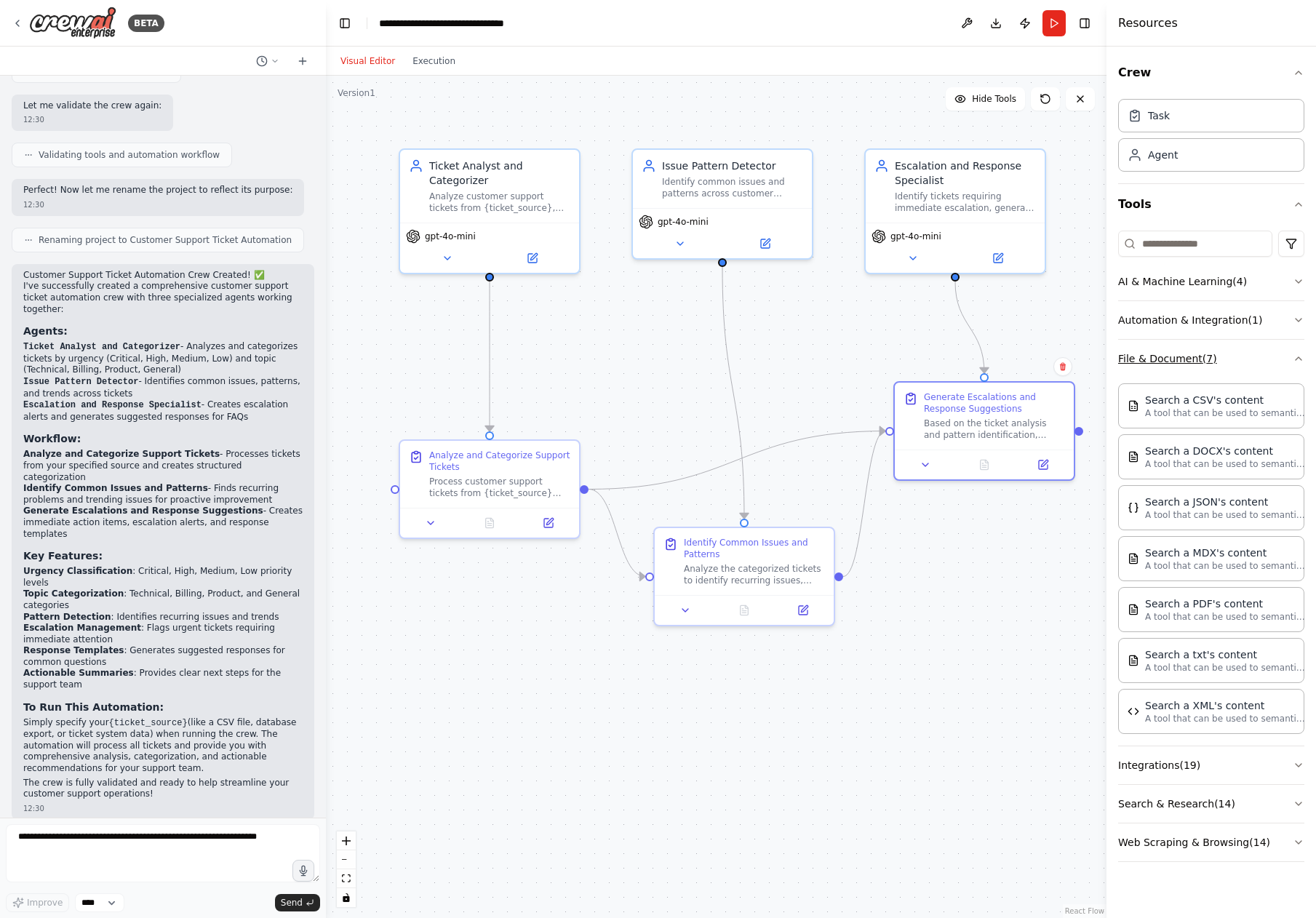
click at [1161, 362] on button "File & Document ( 7 )" at bounding box center [1211, 358] width 186 height 38
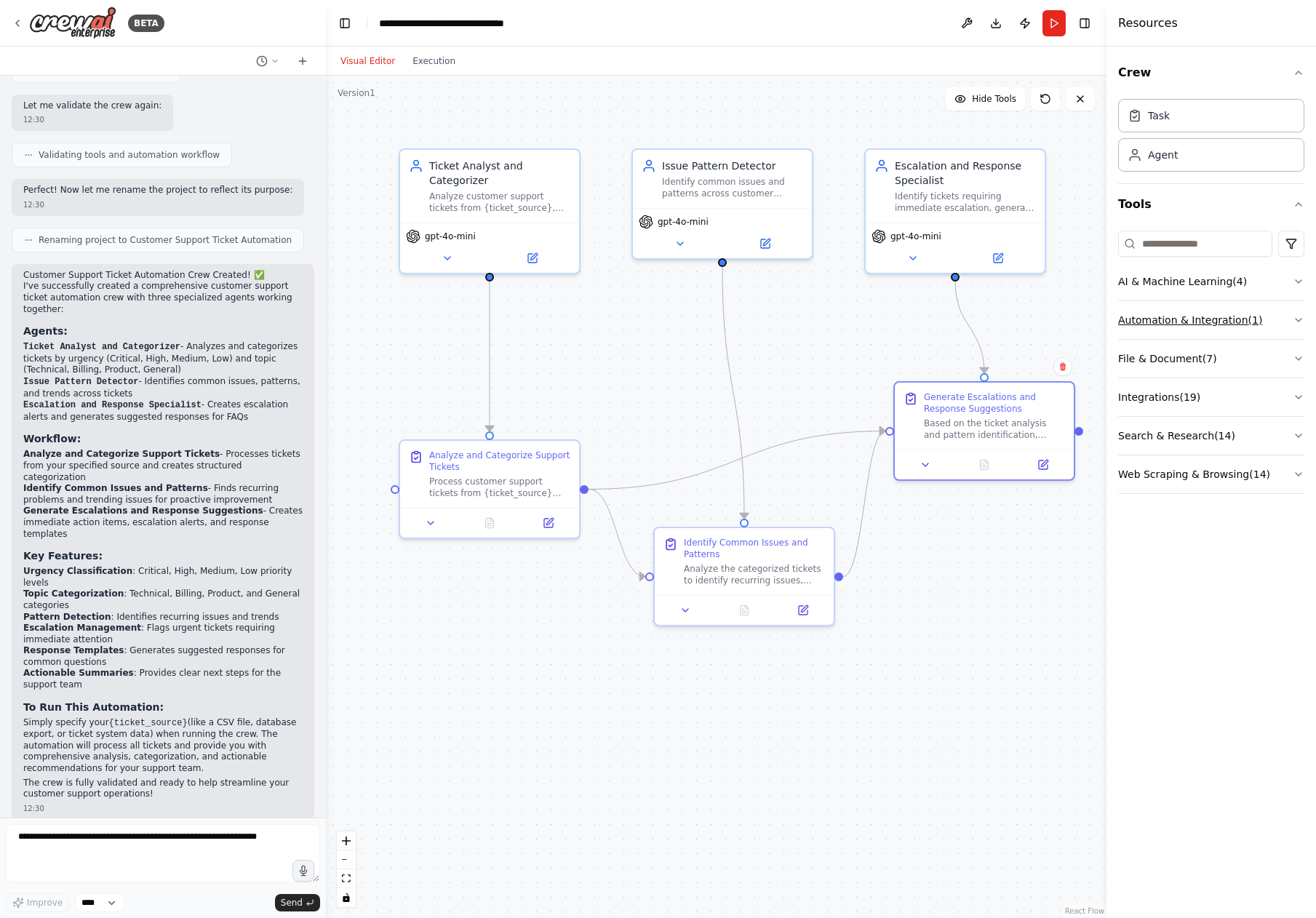
click at [1165, 321] on button "Automation & Integration ( 1 )" at bounding box center [1211, 320] width 186 height 38
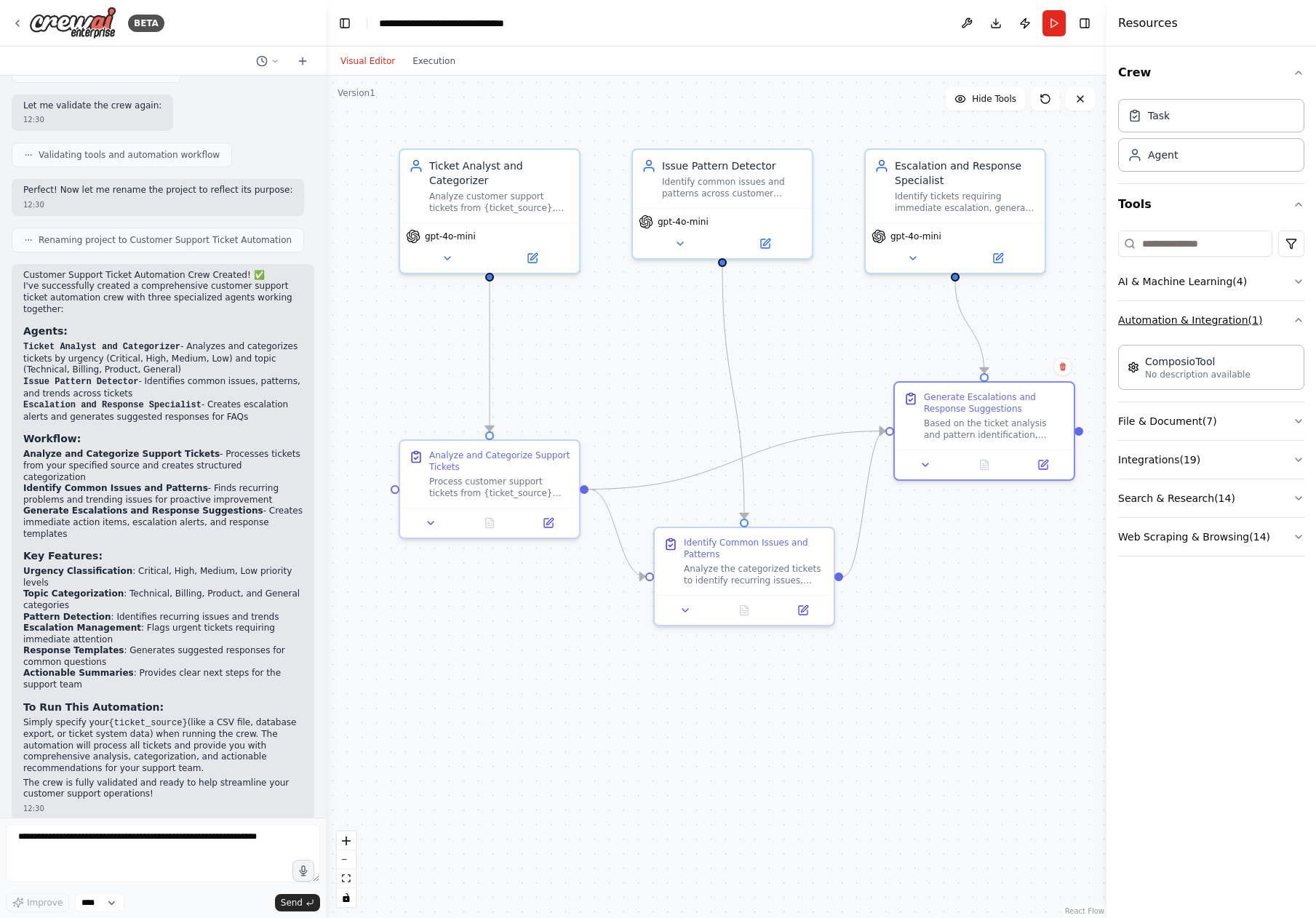
click at [1165, 321] on button "Automation & Integration ( 1 )" at bounding box center [1211, 320] width 186 height 38
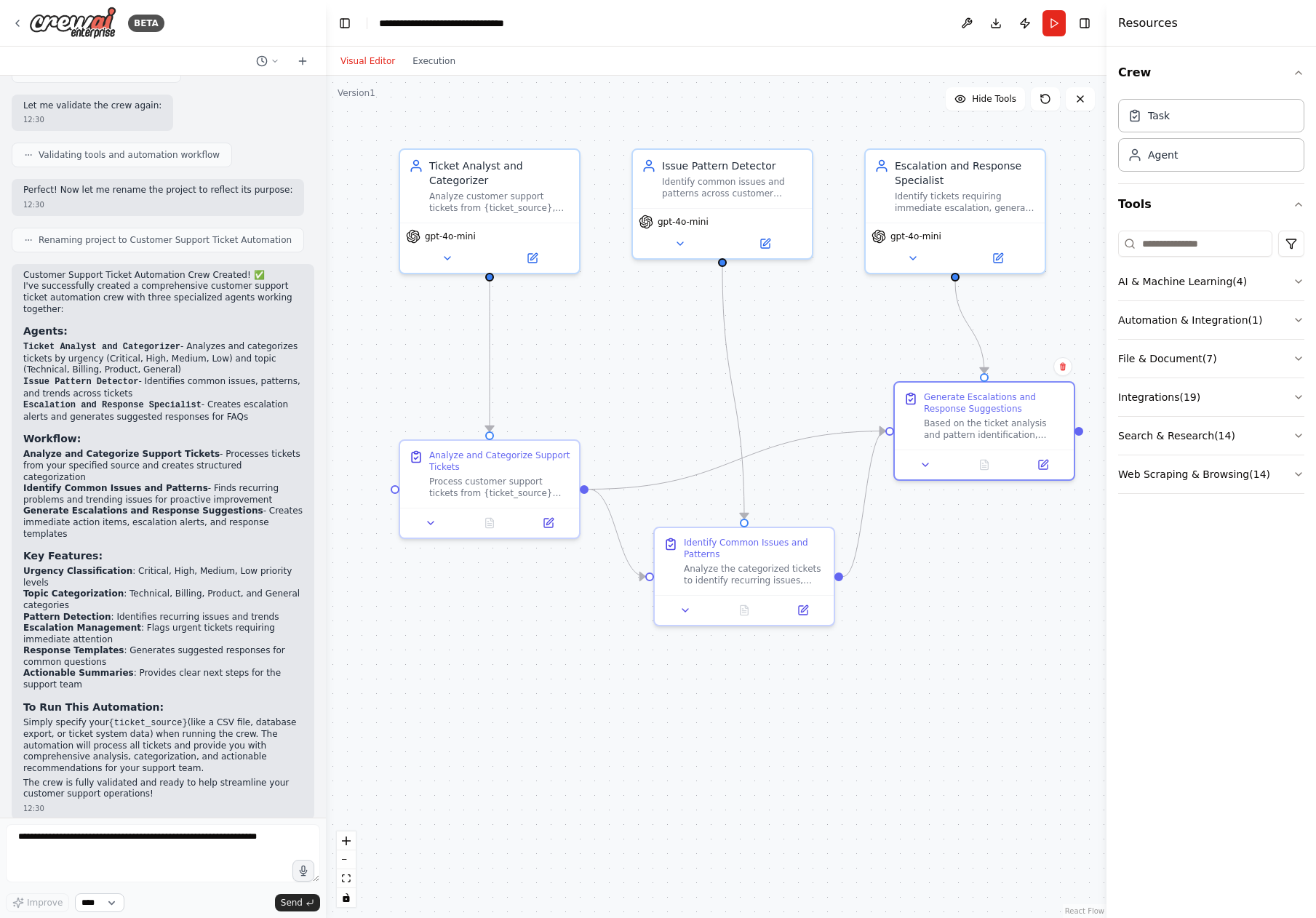
drag, startPoint x: 108, startPoint y: 915, endPoint x: 121, endPoint y: 903, distance: 17.7
click at [108, 914] on form "Improve **** Send" at bounding box center [163, 868] width 326 height 101
click at [121, 902] on select "****" at bounding box center [100, 903] width 49 height 19
click at [75, 893] on select "****" at bounding box center [100, 903] width 49 height 19
click at [426, 61] on button "Execution" at bounding box center [434, 61] width 61 height 17
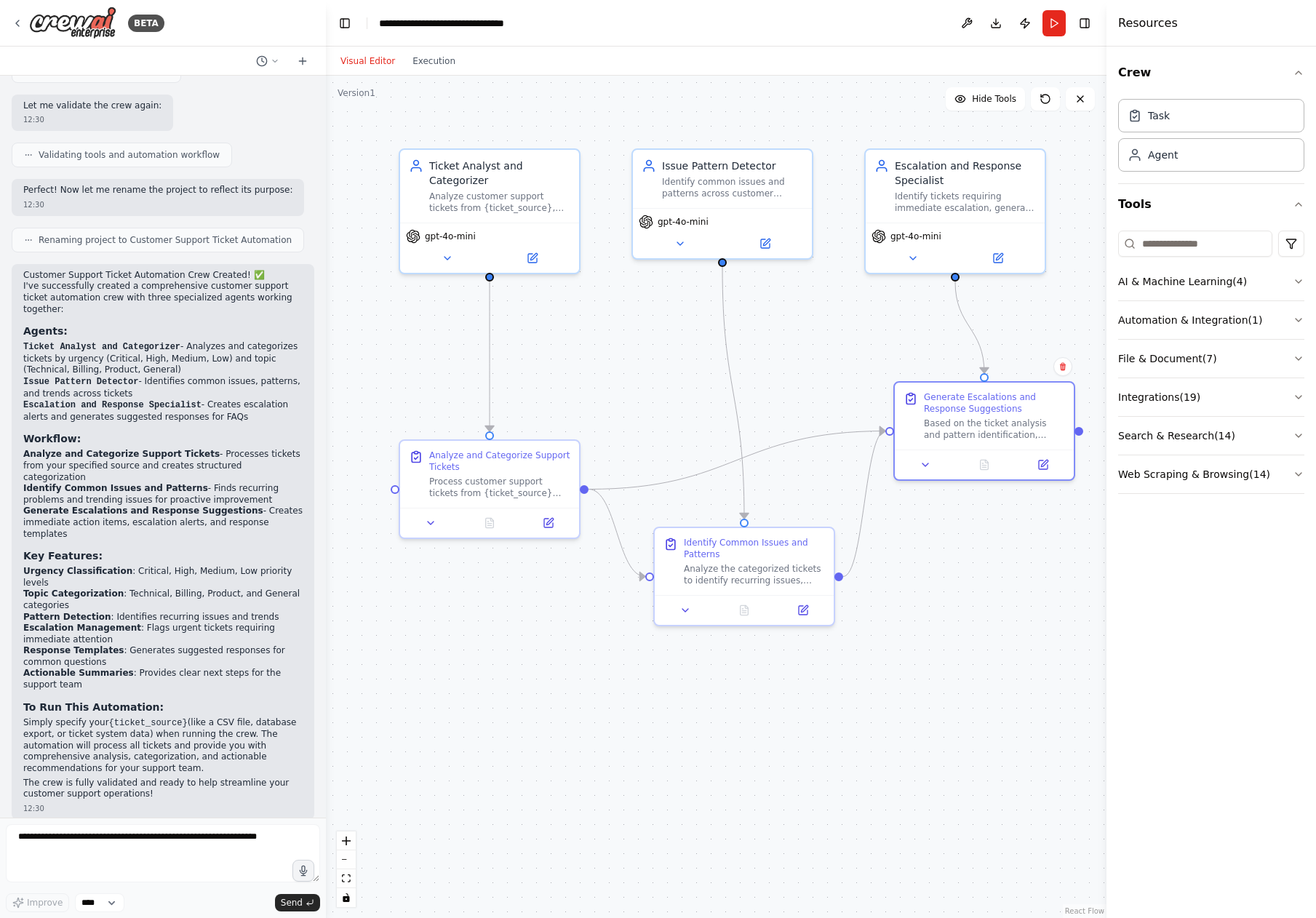
click at [372, 59] on button "Visual Editor" at bounding box center [368, 61] width 72 height 17
click at [1179, 357] on button "File & Document ( 7 )" at bounding box center [1211, 358] width 186 height 38
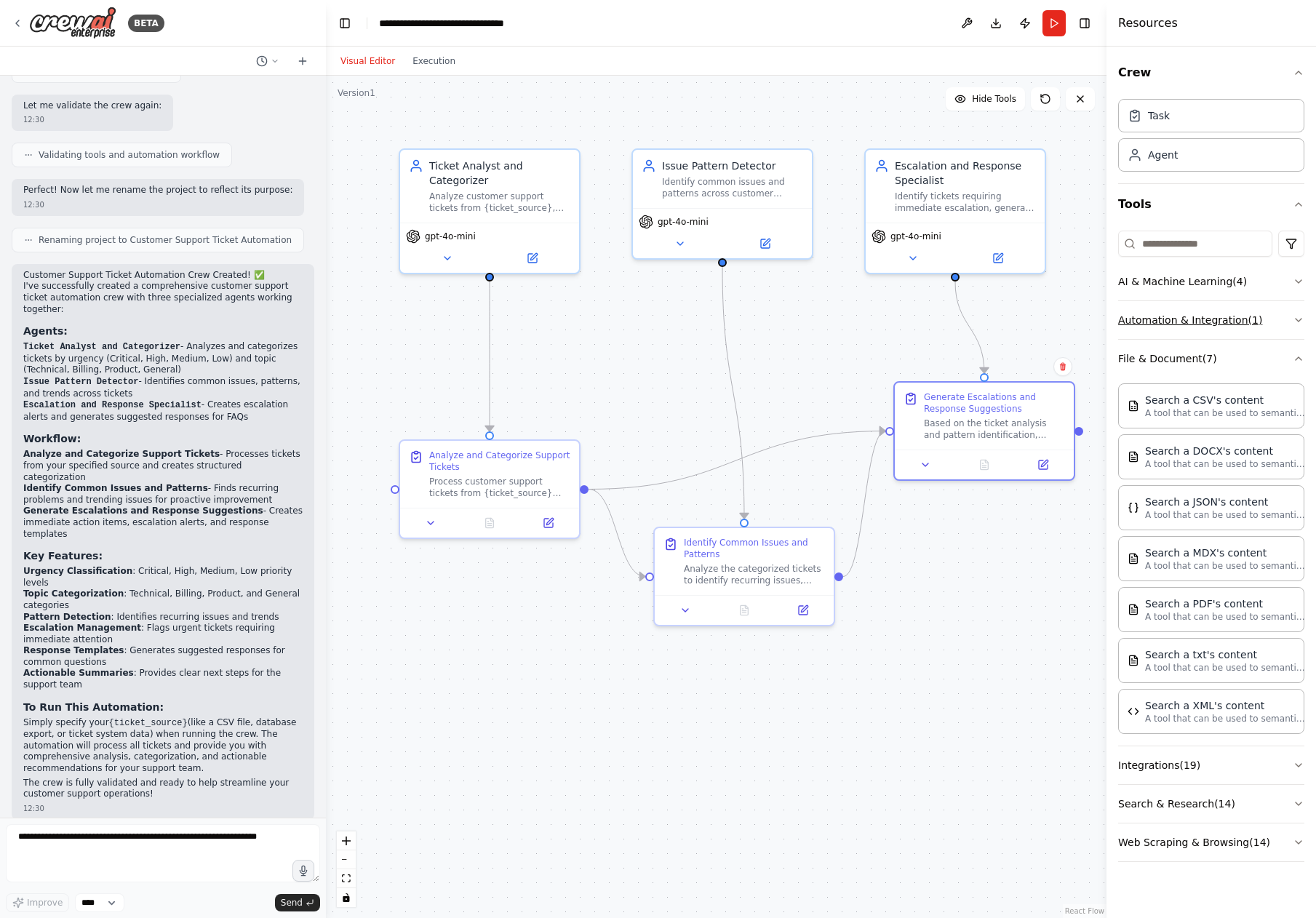
click at [1186, 331] on button "Automation & Integration ( 1 )" at bounding box center [1211, 320] width 186 height 38
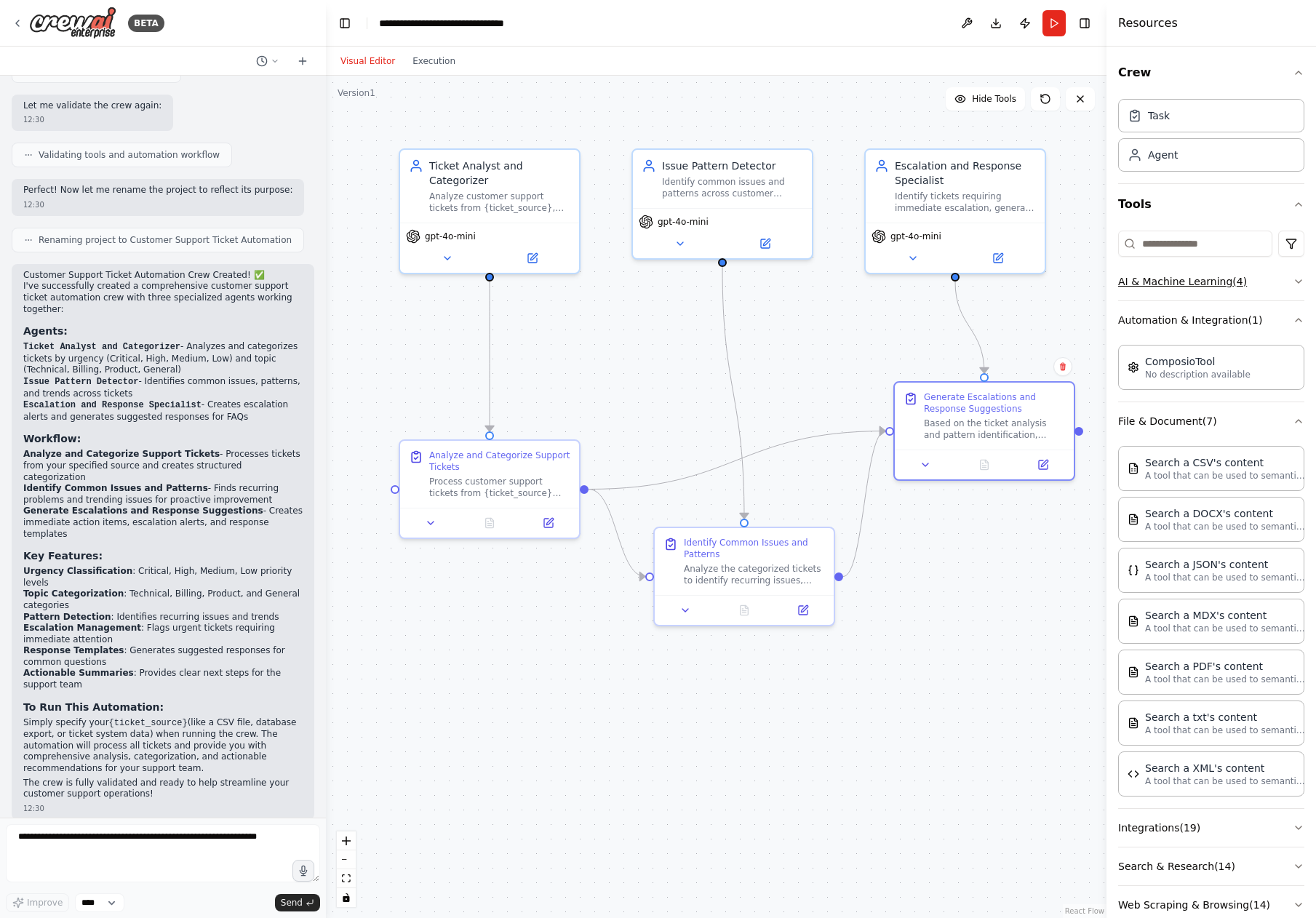
click at [1197, 293] on button "AI & Machine Learning ( 4 )" at bounding box center [1211, 282] width 186 height 38
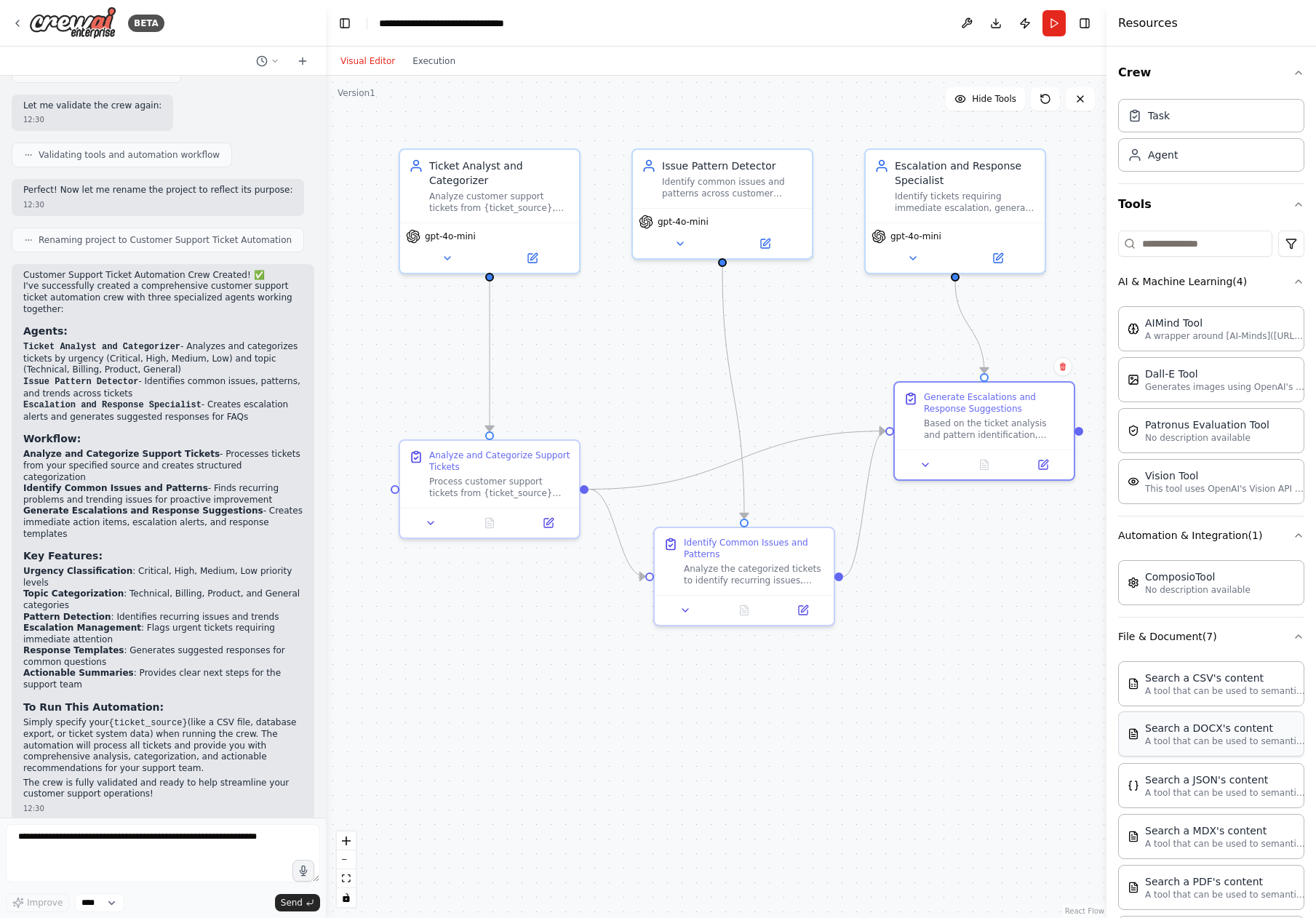
scroll to position [245, 0]
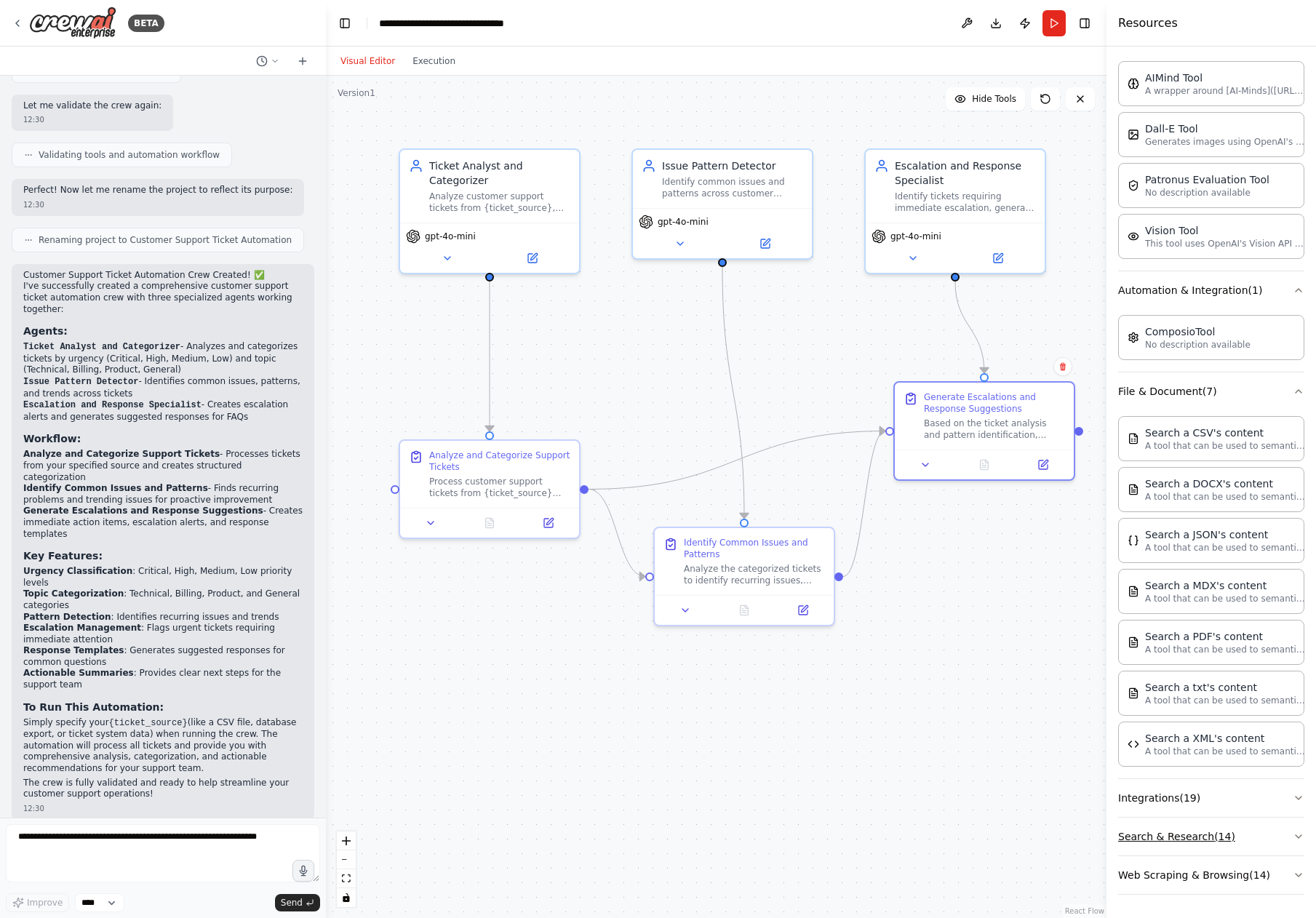
click at [1211, 829] on button "Search & Research ( 14 )" at bounding box center [1211, 836] width 186 height 38
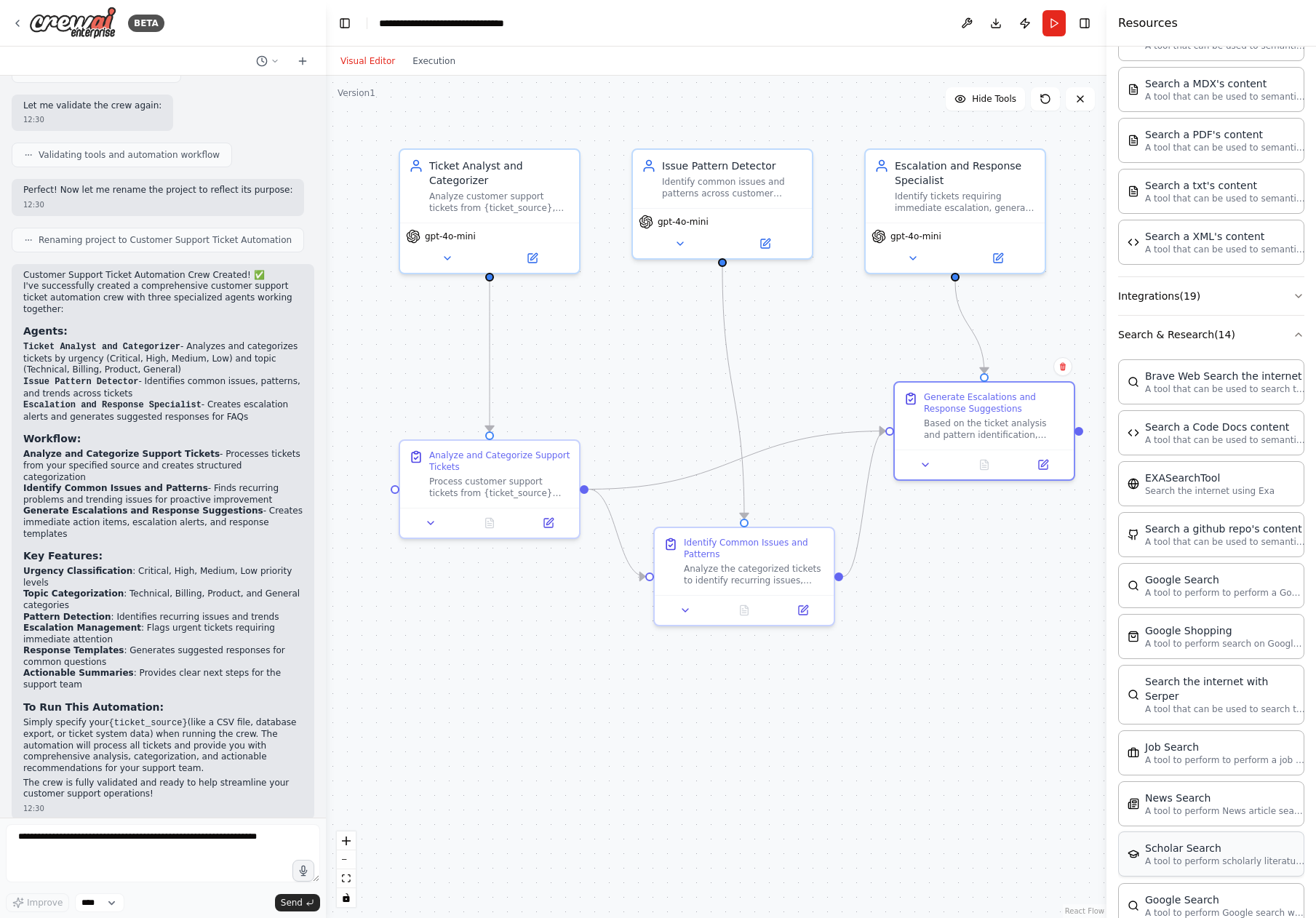
scroll to position [984, 0]
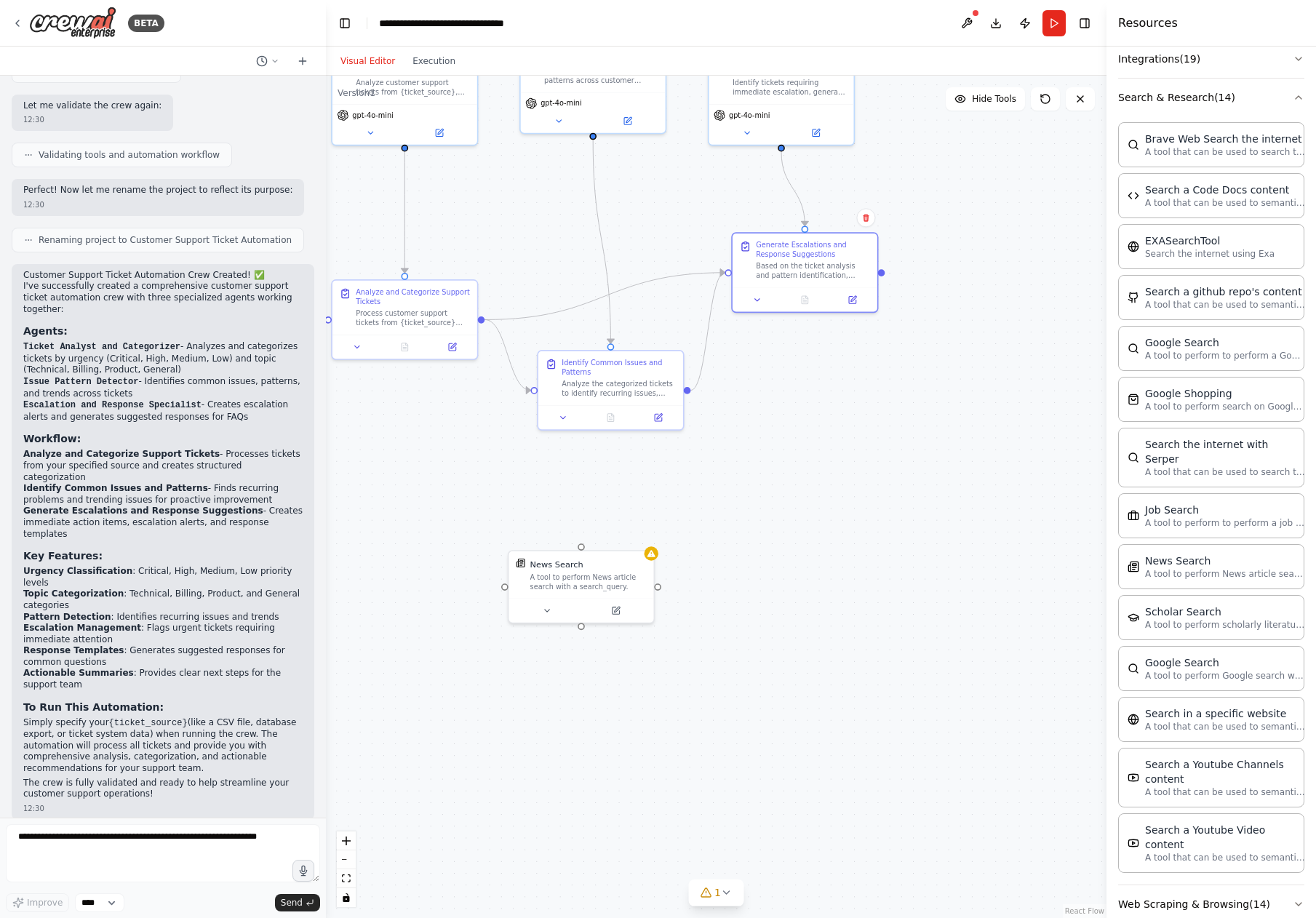
drag, startPoint x: 855, startPoint y: 799, endPoint x: 721, endPoint y: 567, distance: 267.9
click at [720, 568] on div ".deletable-edge-delete-btn { width: 20px; height: 20px; border: 0px solid #ffff…" at bounding box center [716, 497] width 780 height 842
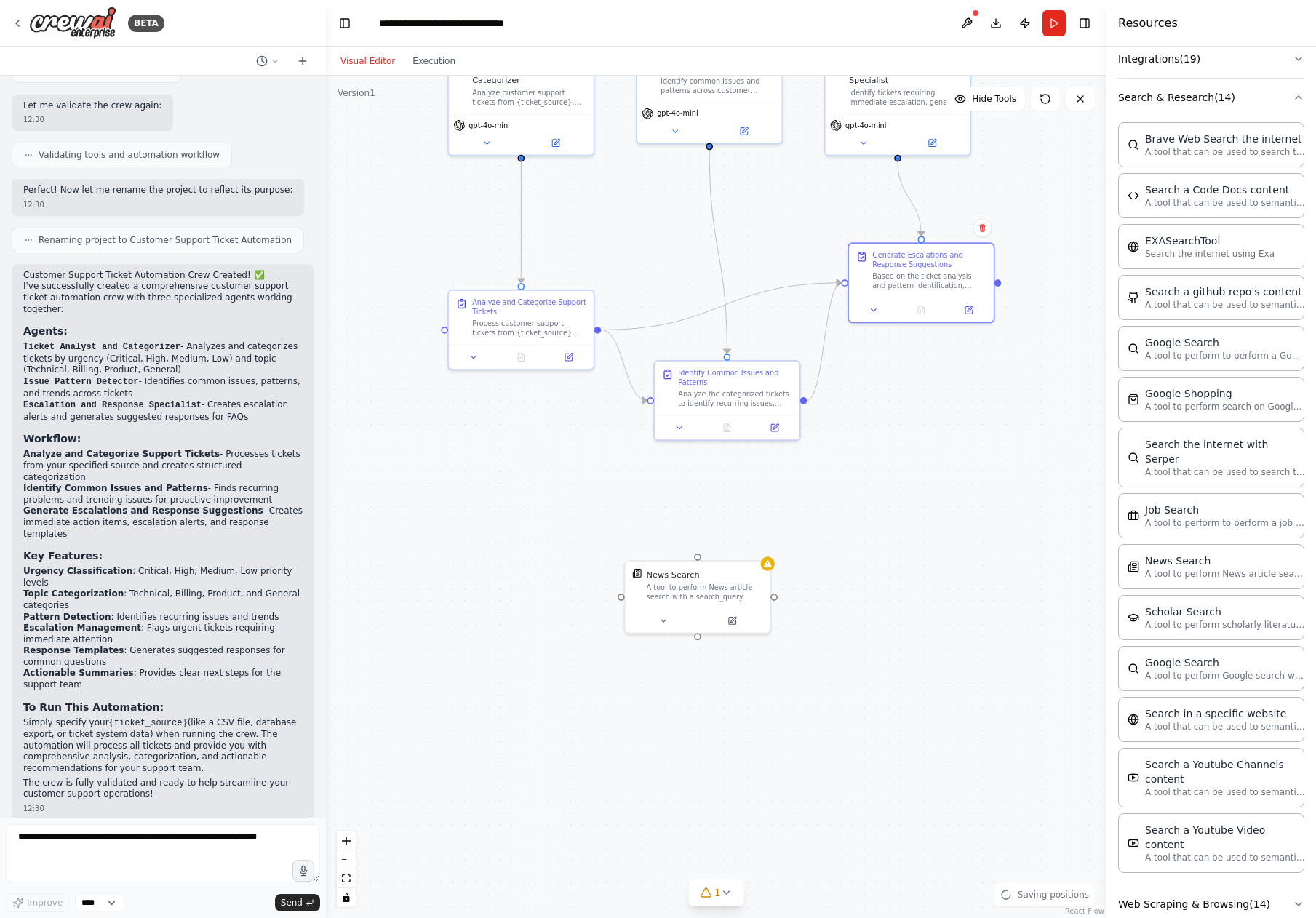
drag, startPoint x: 766, startPoint y: 645, endPoint x: 882, endPoint y: 773, distance: 172.7
click at [894, 741] on div ".deletable-edge-delete-btn { width: 20px; height: 20px; border: 0px solid #ffff…" at bounding box center [716, 497] width 780 height 842
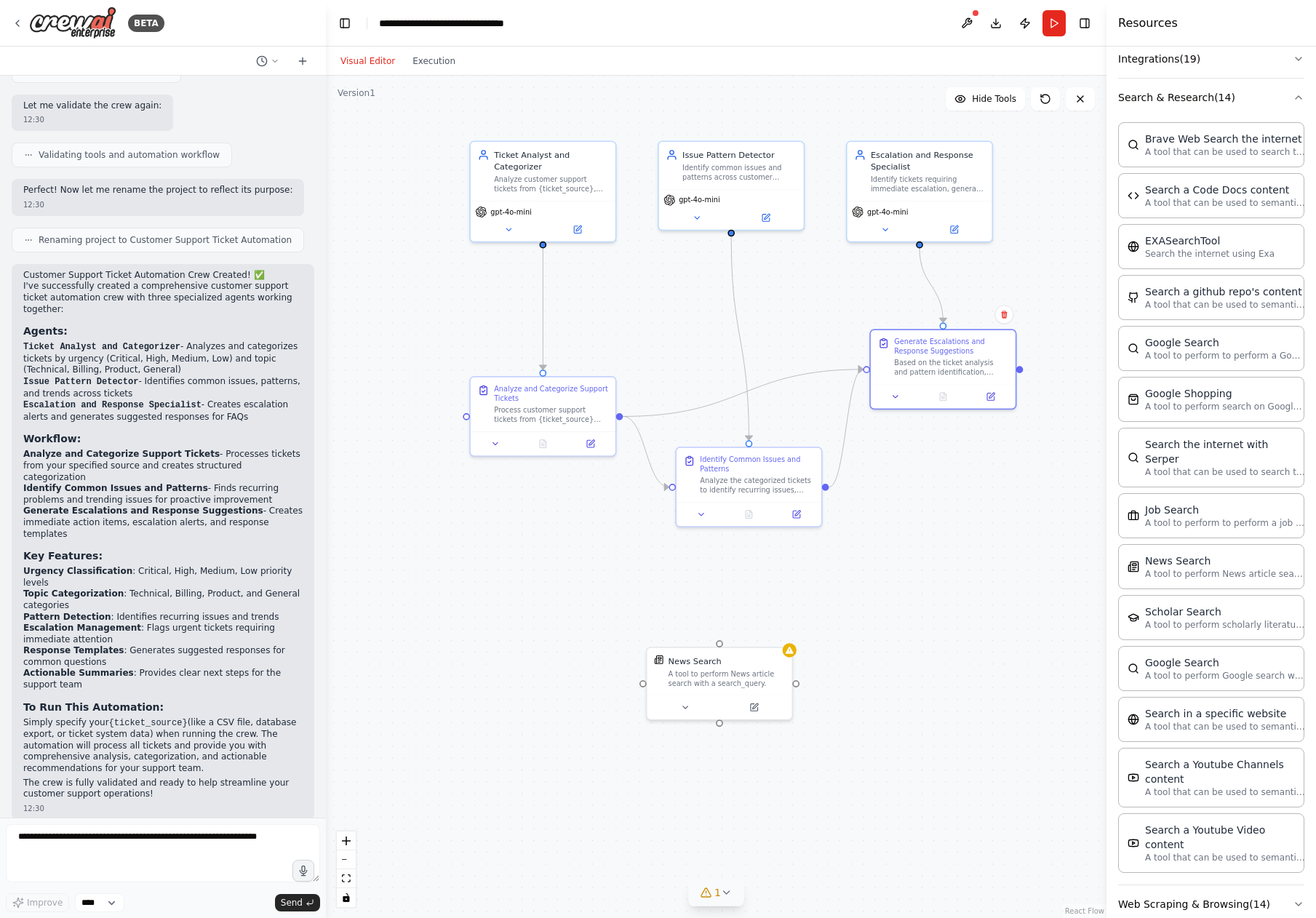
click at [731, 904] on button "1" at bounding box center [716, 892] width 56 height 27
click at [900, 817] on button "1" at bounding box center [716, 816] width 391 height 27
click at [962, 702] on div ".deletable-edge-delete-btn { width: 20px; height: 20px; border: 0px solid #ffff…" at bounding box center [716, 497] width 780 height 842
click at [24, 17] on div "BETA" at bounding box center [88, 23] width 153 height 32
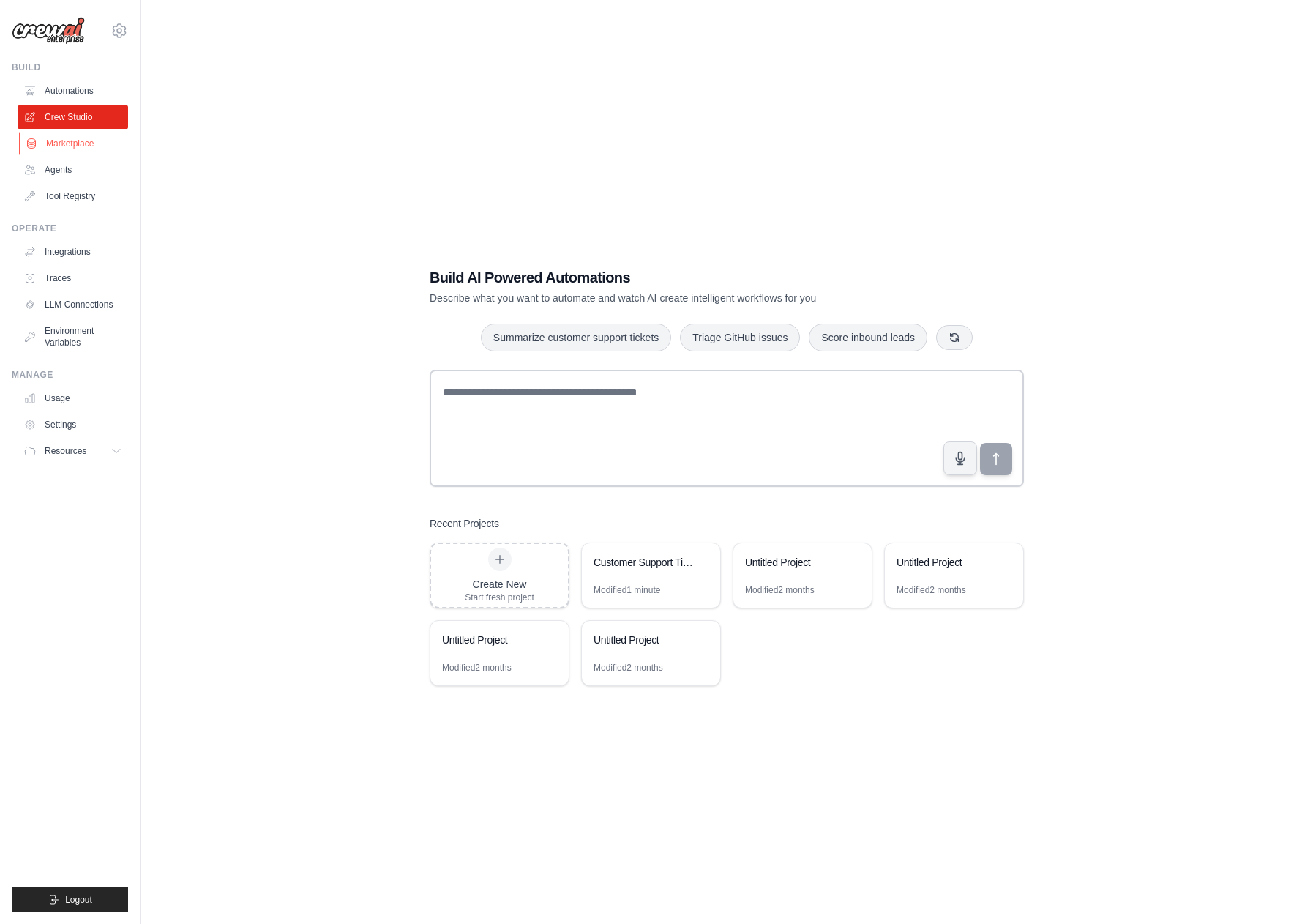
click at [72, 150] on link "Marketplace" at bounding box center [74, 143] width 111 height 23
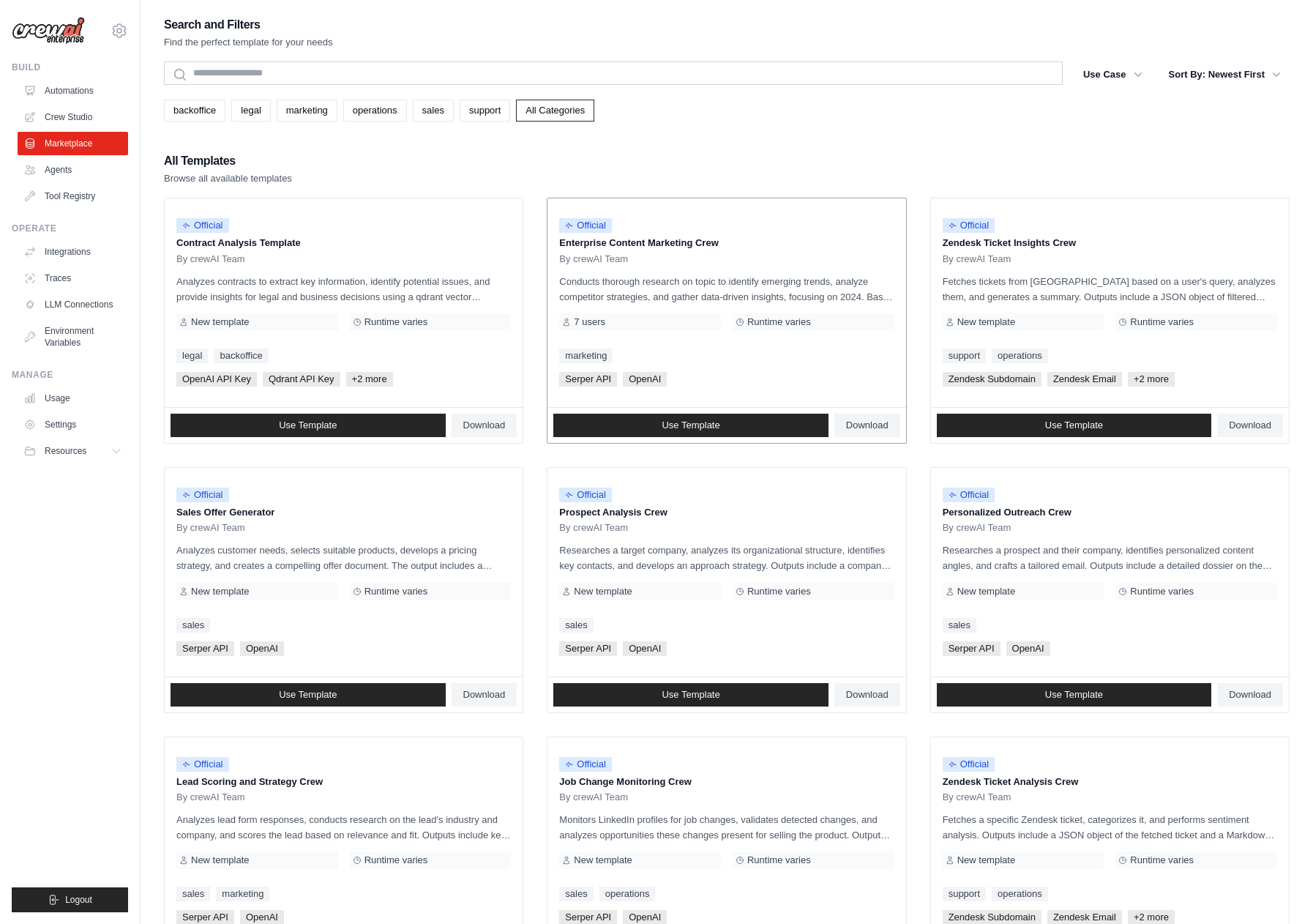
scroll to position [433, 0]
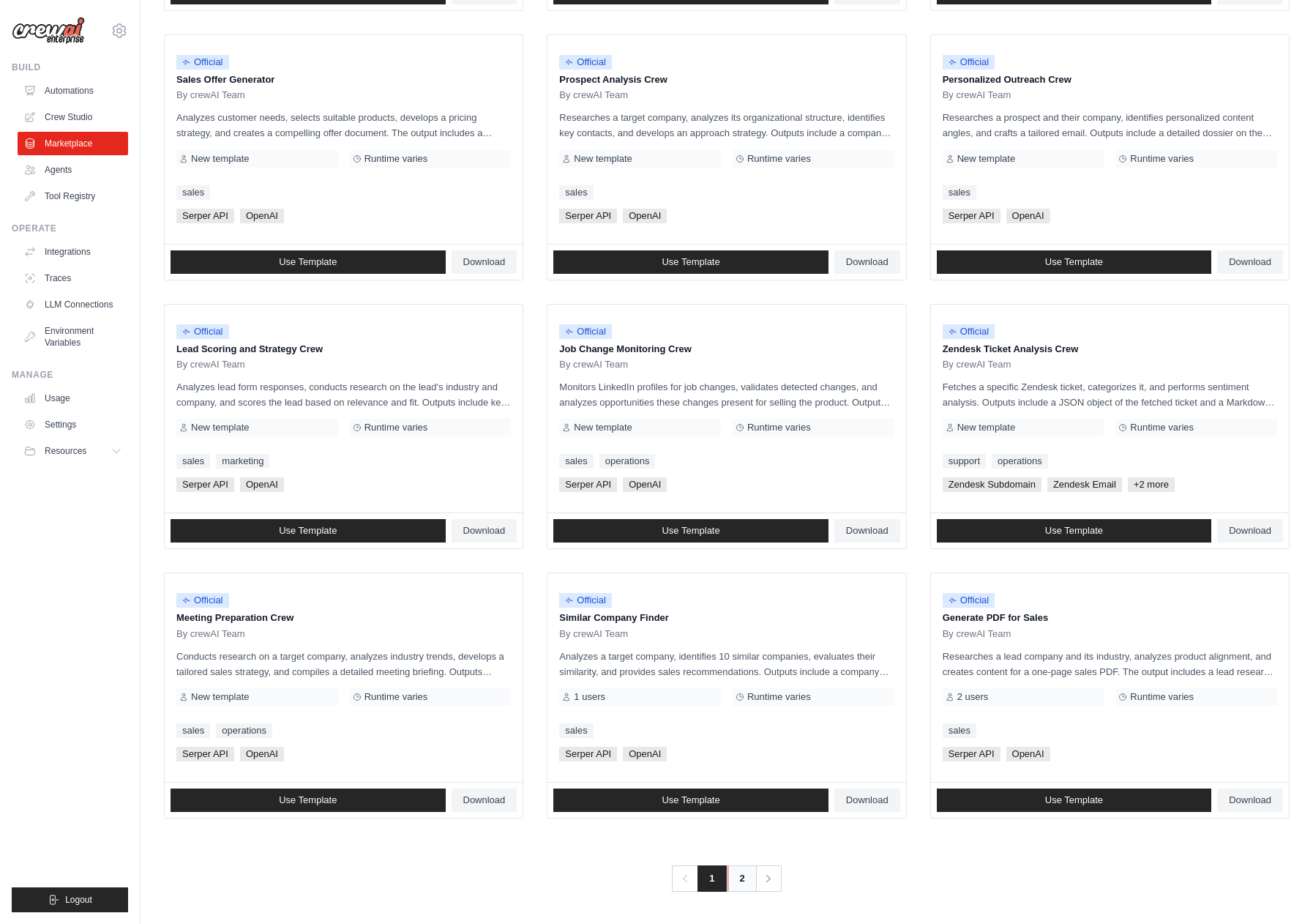
click at [740, 874] on link "2" at bounding box center [742, 878] width 29 height 27
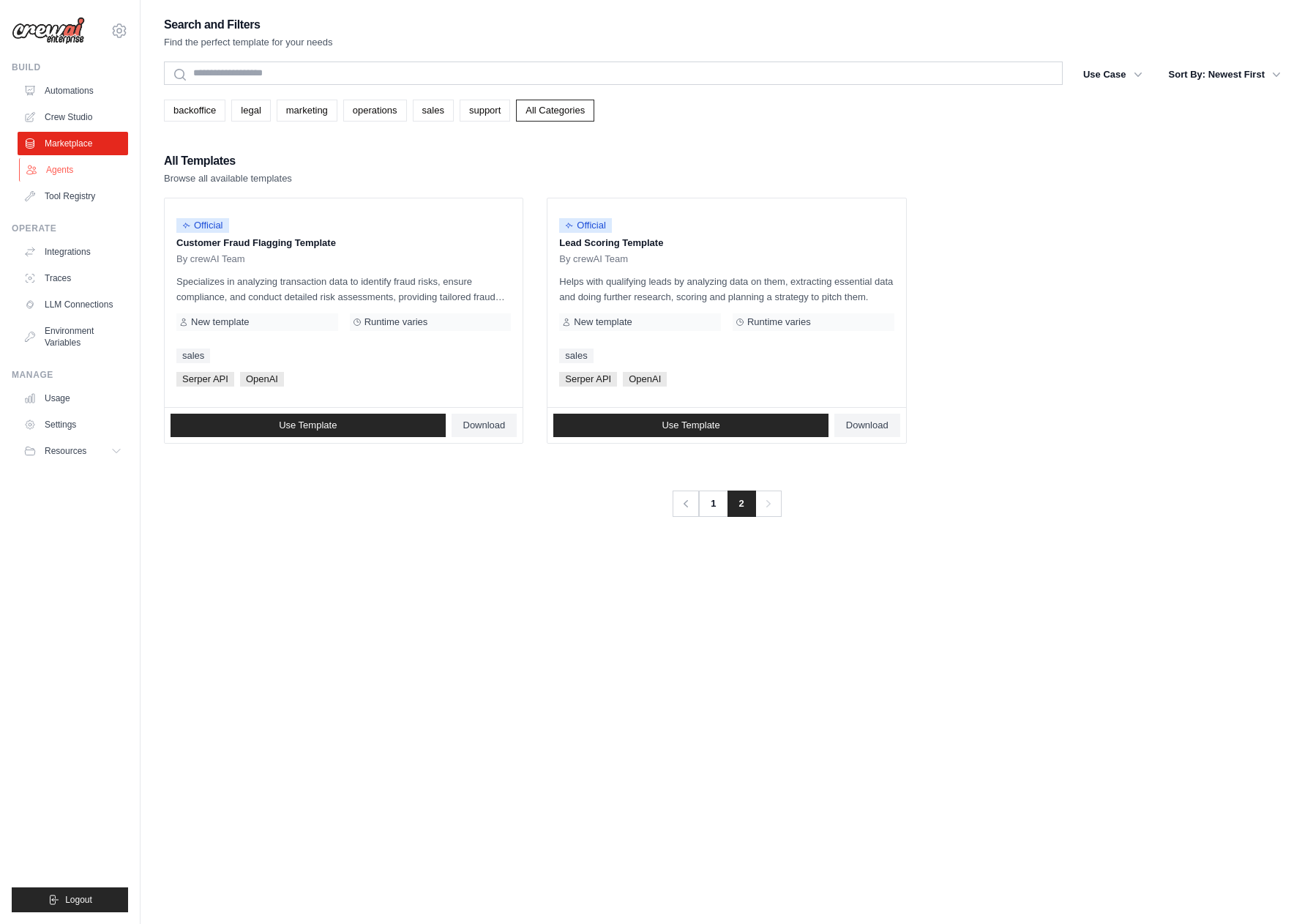
click at [72, 171] on link "Agents" at bounding box center [74, 169] width 111 height 23
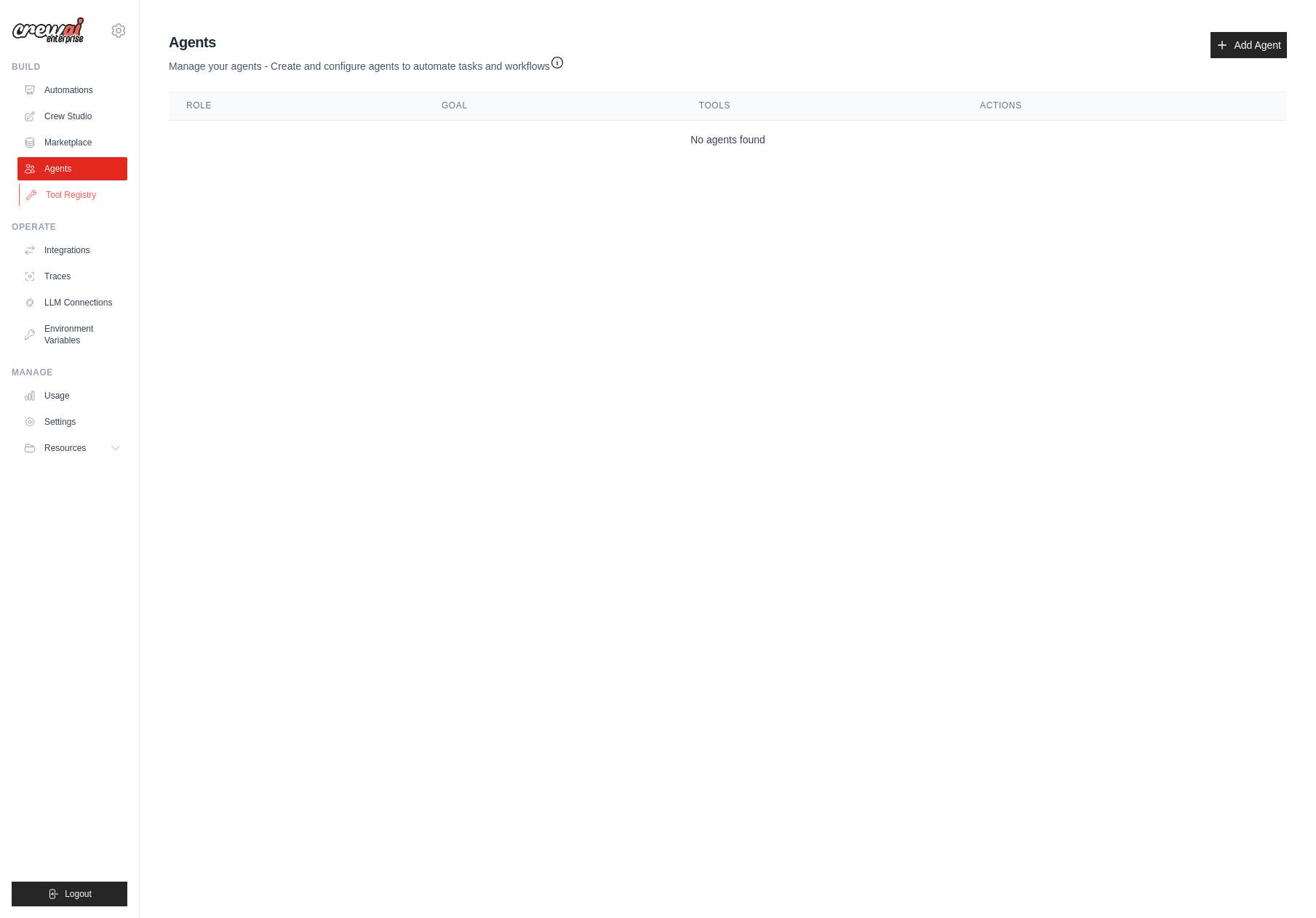
click at [61, 192] on link "Tool Registry" at bounding box center [73, 195] width 110 height 23
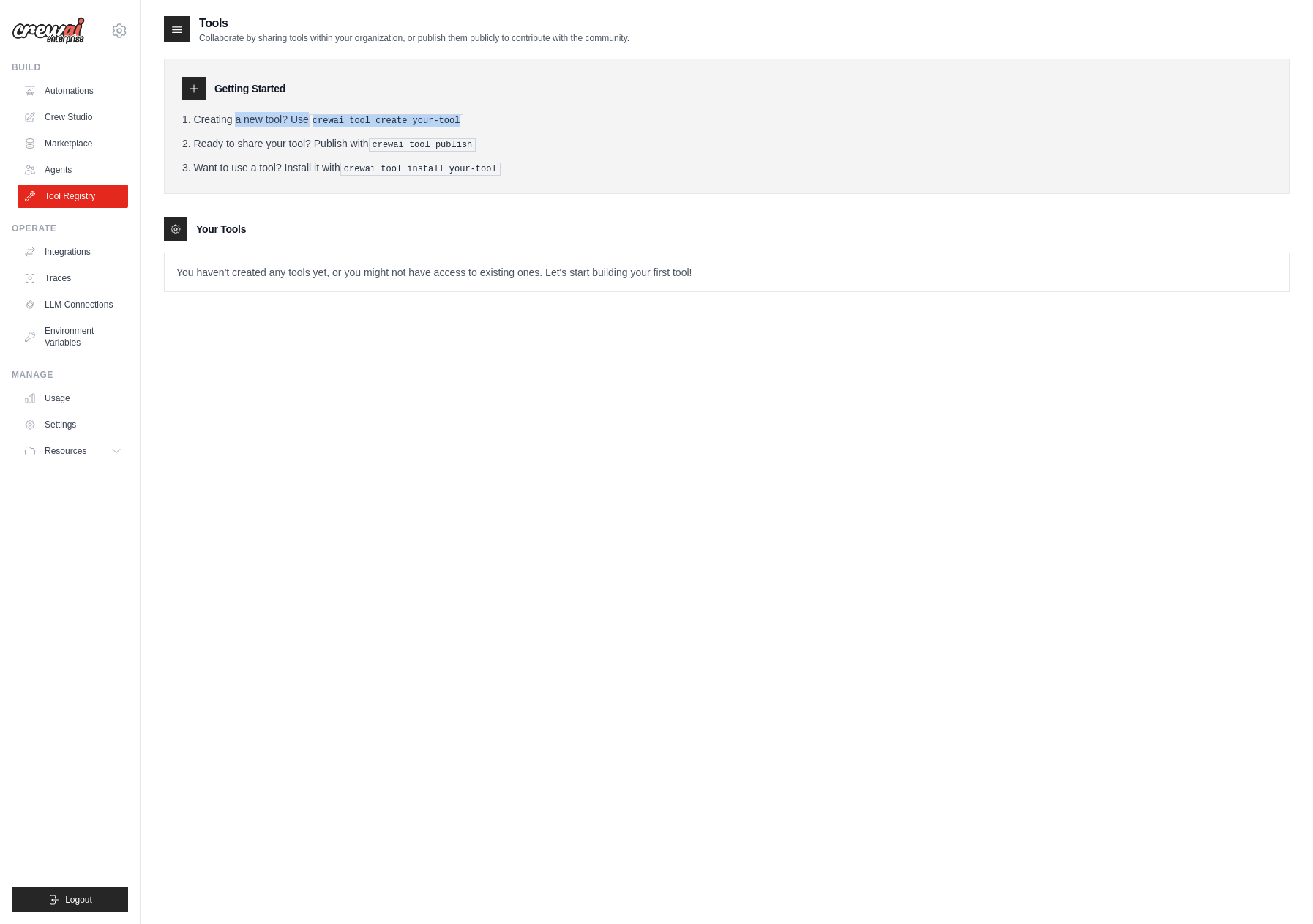
click at [607, 131] on div "Getting Started Creating a new tool? Use crewai tool create your-tool Ready to …" at bounding box center [726, 126] width 1126 height 136
drag, startPoint x: 445, startPoint y: 118, endPoint x: 325, endPoint y: 146, distance: 123.2
click at [346, 138] on ol "Creating a new tool? Use crewai tool create your-tool Ready to share your tool?…" at bounding box center [726, 143] width 1089 height 64
drag, startPoint x: 350, startPoint y: 143, endPoint x: 559, endPoint y: 199, distance: 216.4
click at [518, 179] on div "Getting Started Creating a new tool? Use crewai tool create your-tool Ready to …" at bounding box center [726, 126] width 1126 height 136
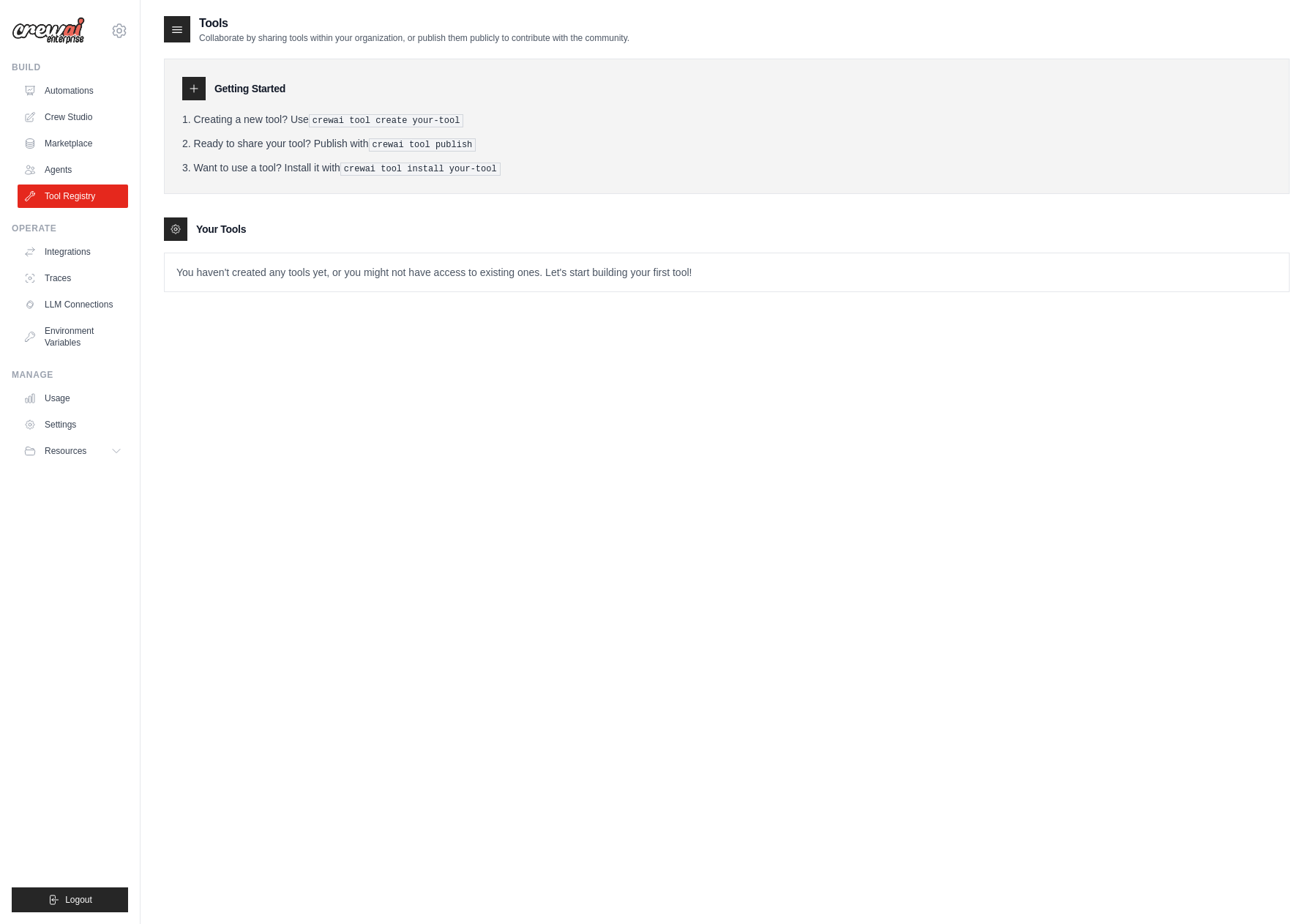
click at [426, 190] on div "Getting Started Creating a new tool? Use crewai tool create your-tool Ready to …" at bounding box center [726, 126] width 1126 height 136
click at [64, 266] on link "Traces" at bounding box center [74, 277] width 111 height 23
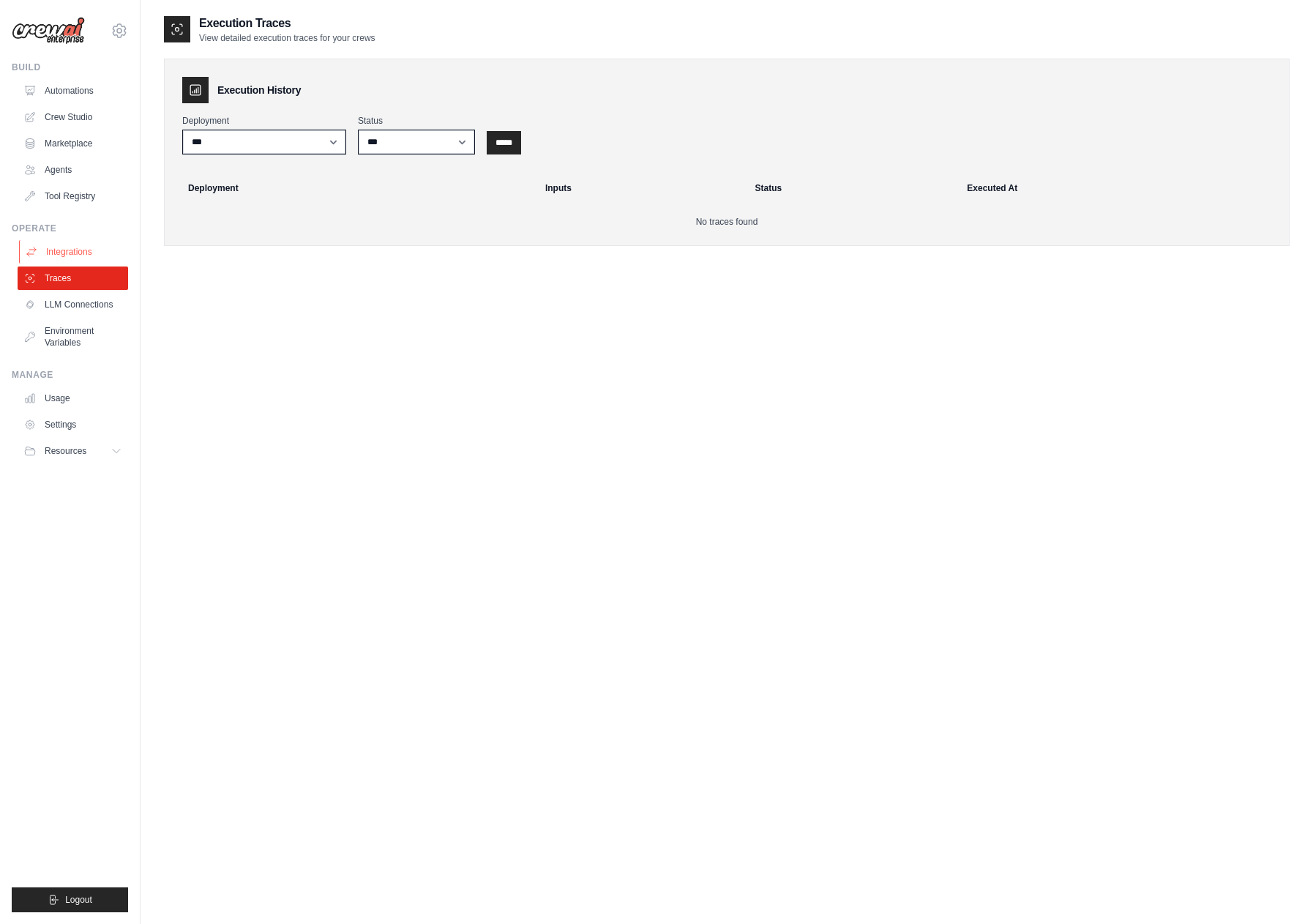
click at [78, 255] on link "Integrations" at bounding box center [74, 252] width 111 height 23
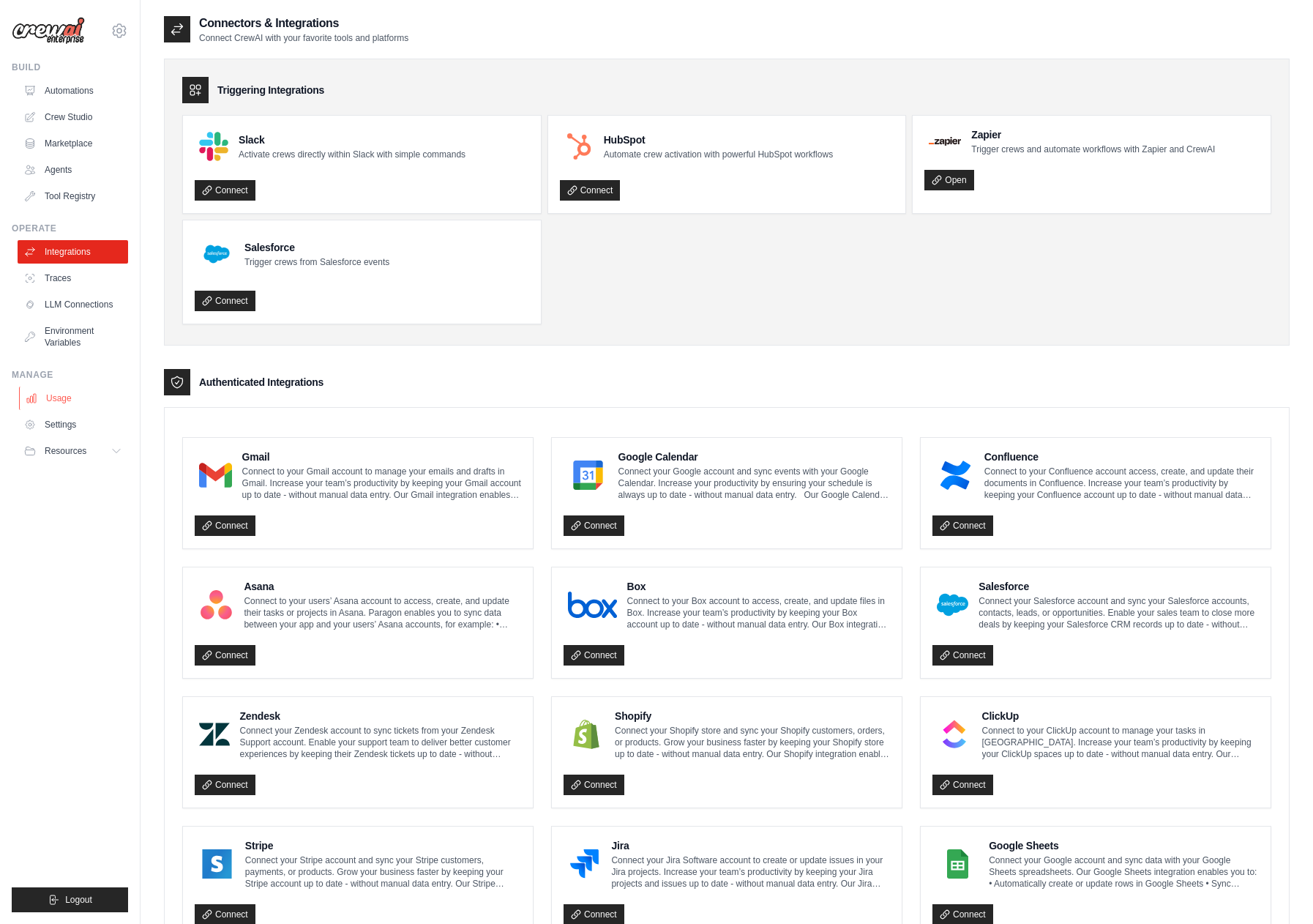
click at [58, 397] on link "Usage" at bounding box center [74, 398] width 111 height 23
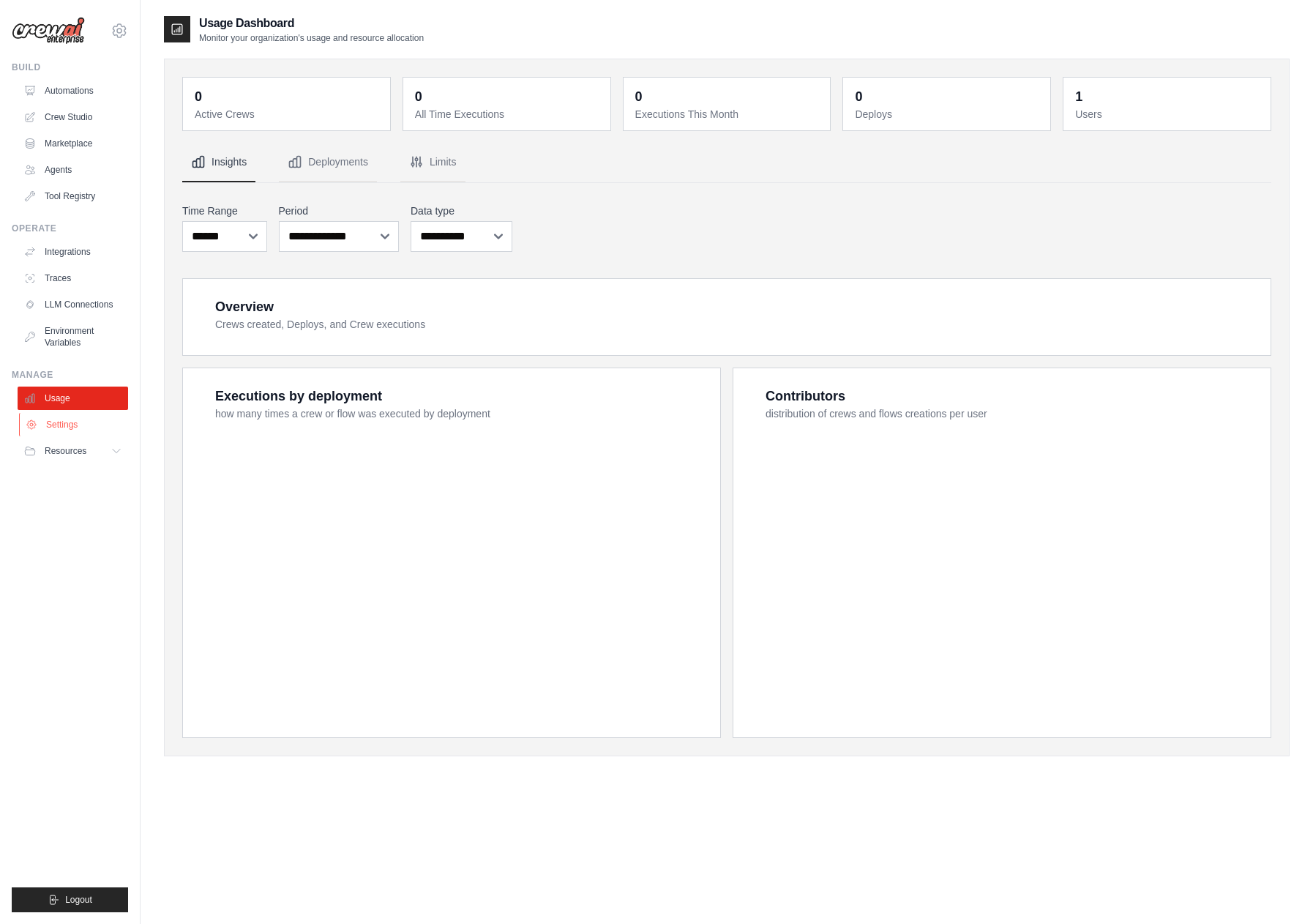
click at [86, 429] on link "Settings" at bounding box center [74, 424] width 111 height 23
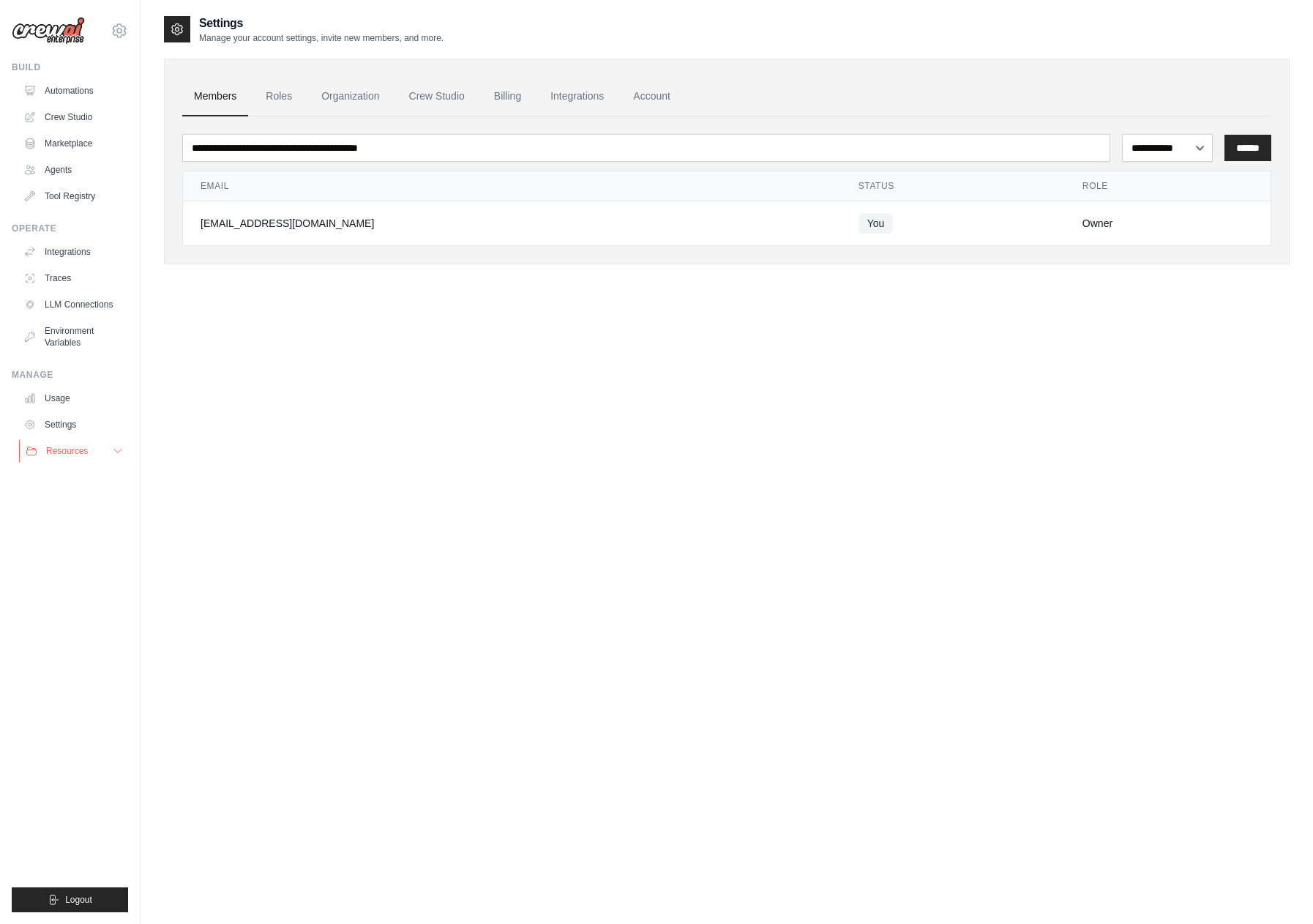
click at [88, 447] on span "Resources" at bounding box center [67, 451] width 42 height 12
click at [70, 514] on link "Blog" at bounding box center [78, 523] width 101 height 21
click at [108, 477] on span "Documentation" at bounding box center [82, 476] width 59 height 12
